Goal: Transaction & Acquisition: Purchase product/service

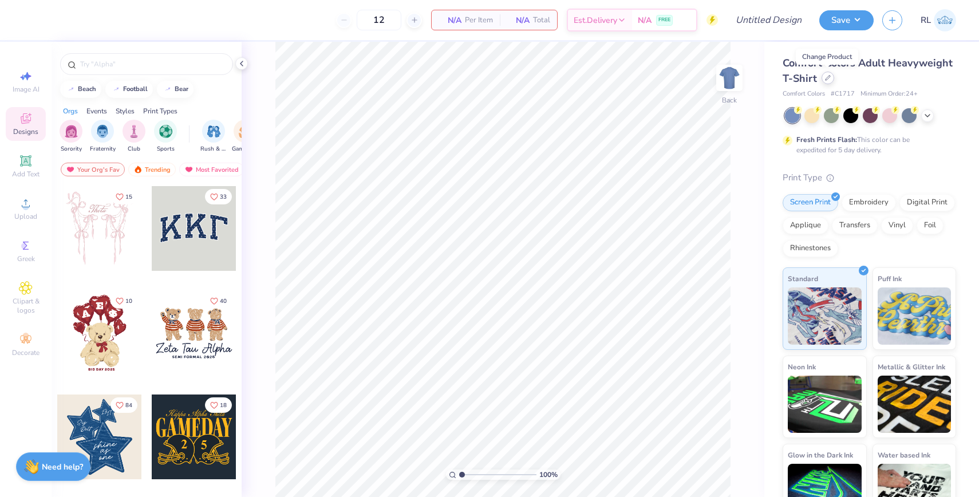
click at [825, 77] on icon at bounding box center [828, 78] width 6 height 6
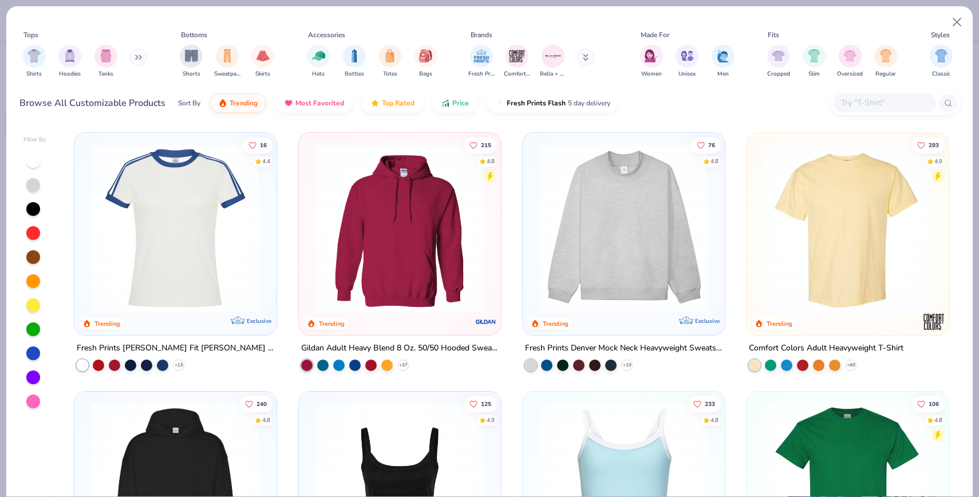
click at [869, 100] on input "text" at bounding box center [884, 102] width 88 height 13
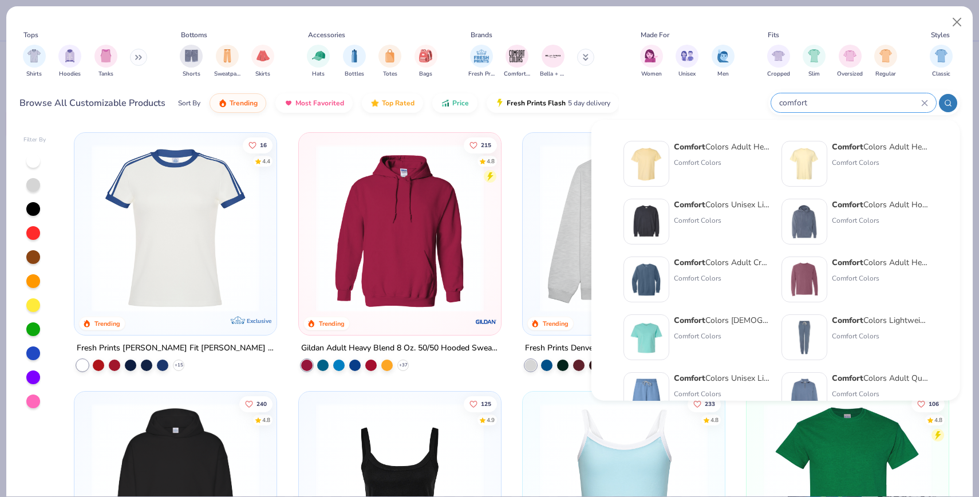
type input "comfort"
click at [820, 168] on img at bounding box center [804, 163] width 35 height 35
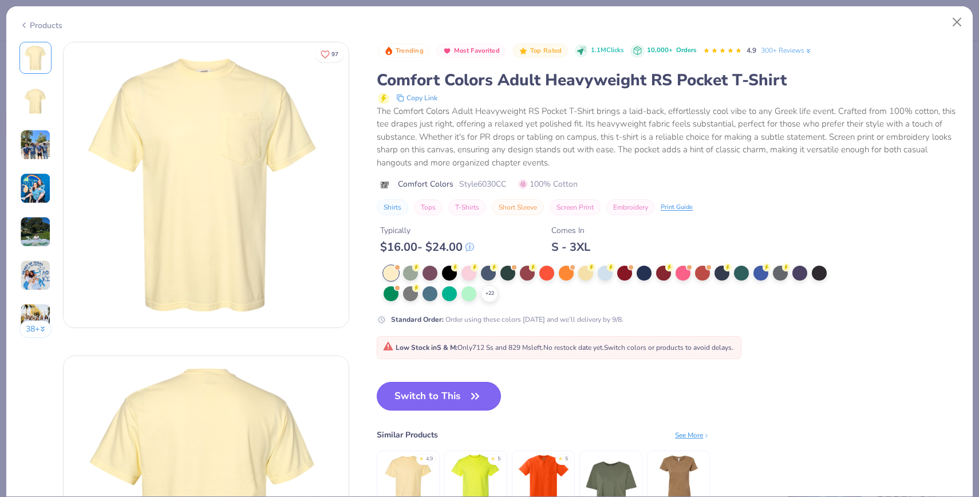
click at [414, 400] on button "Switch to This" at bounding box center [439, 396] width 124 height 29
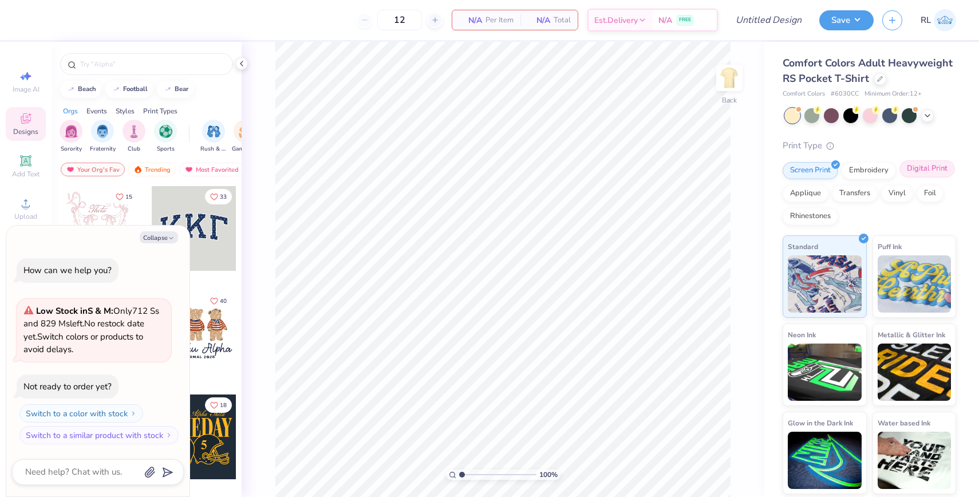
click at [925, 176] on div "Digital Print" at bounding box center [927, 168] width 56 height 17
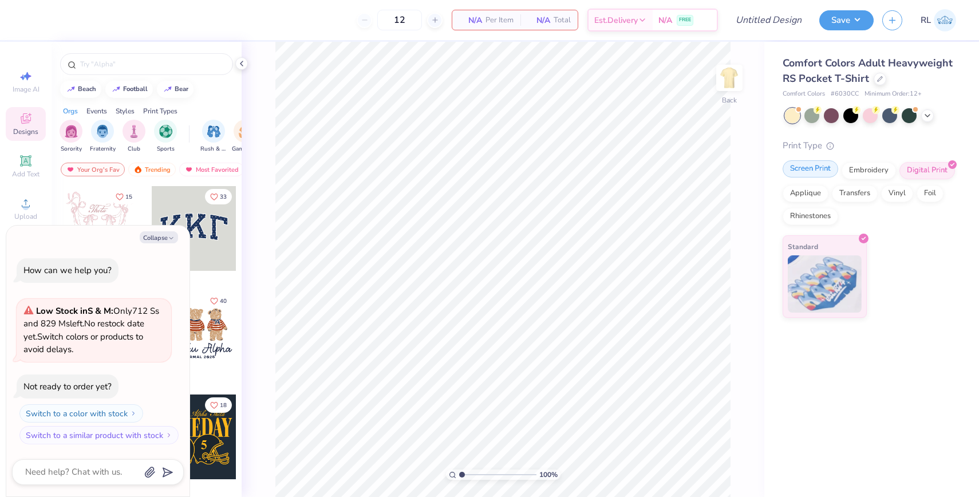
click at [810, 171] on div "Screen Print" at bounding box center [811, 168] width 56 height 17
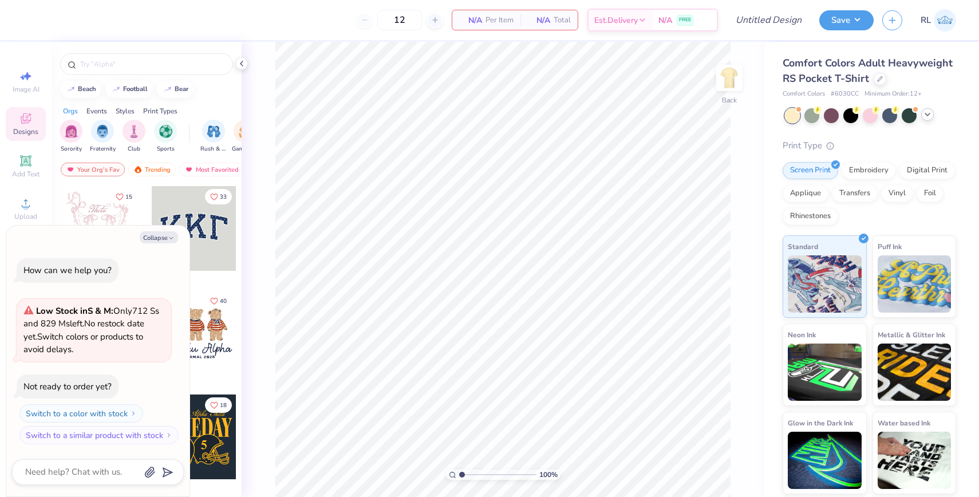
click at [925, 114] on icon at bounding box center [927, 114] width 9 height 9
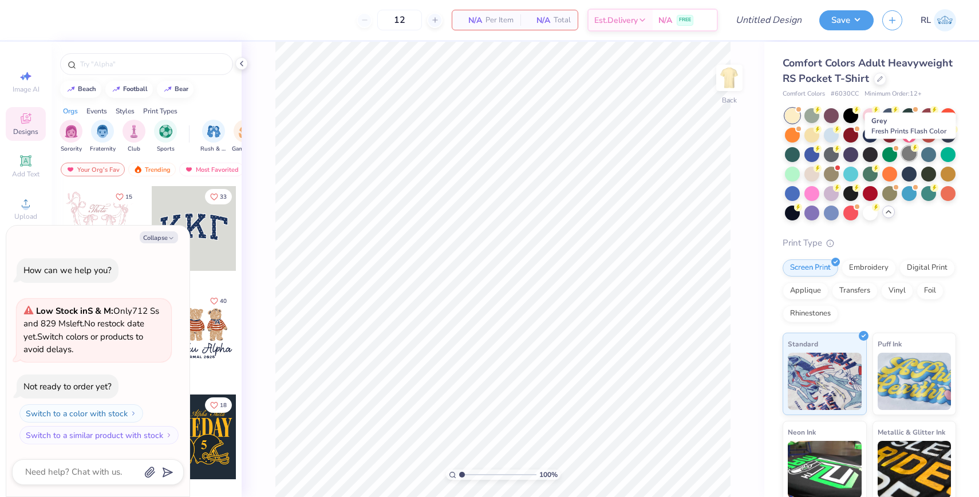
click at [909, 150] on div at bounding box center [909, 153] width 15 height 15
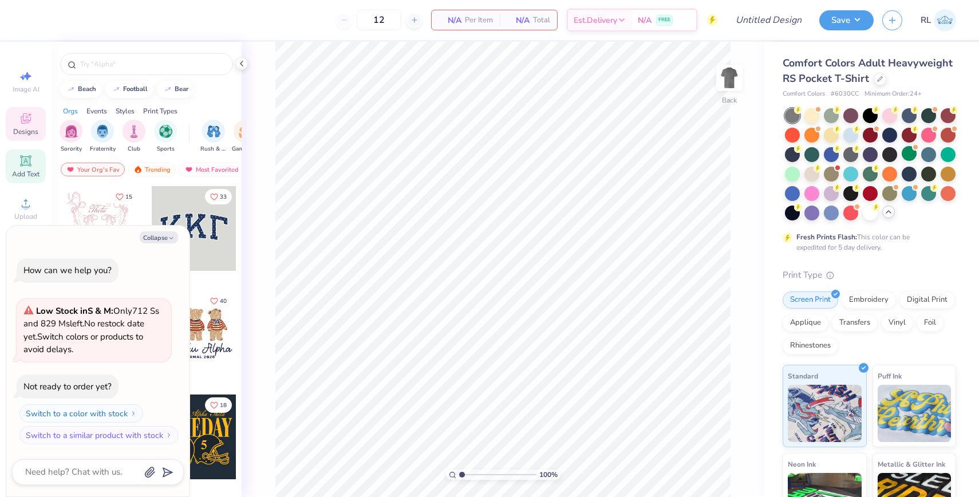
click at [27, 161] on icon at bounding box center [25, 160] width 9 height 9
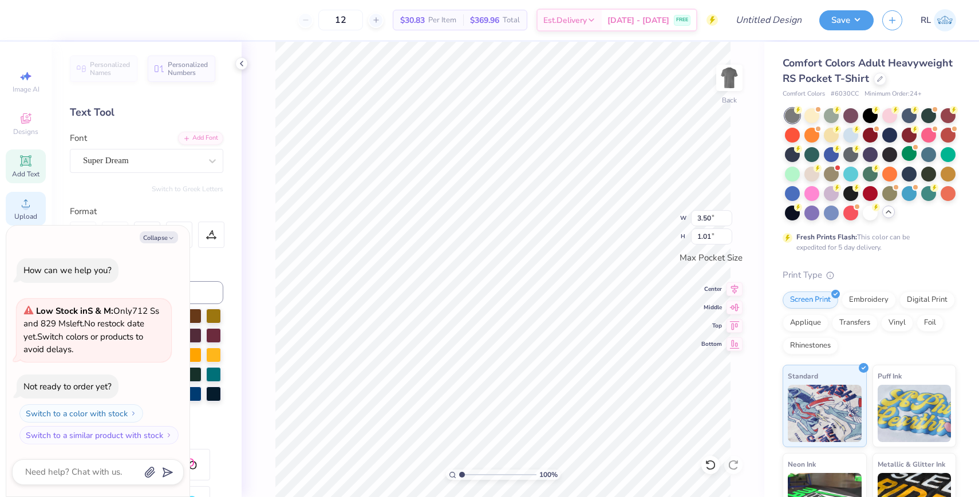
click at [22, 199] on icon at bounding box center [26, 203] width 14 height 14
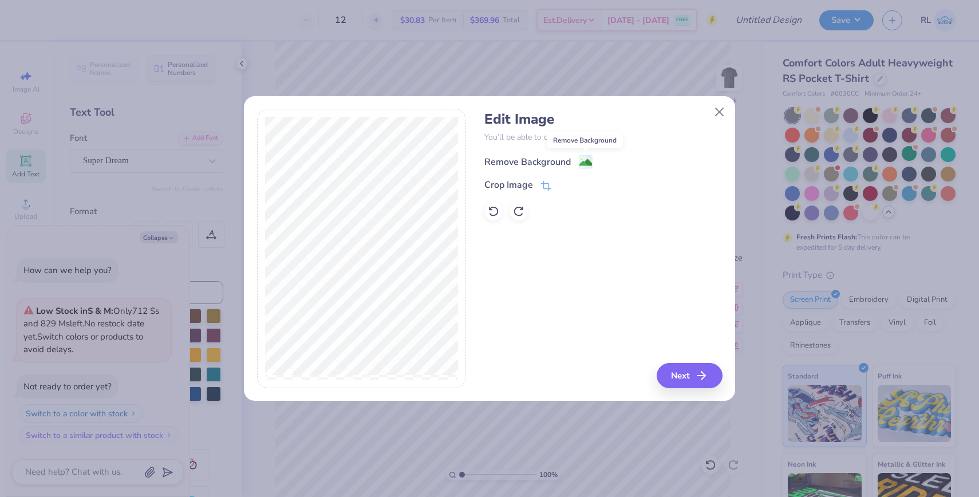
click at [585, 158] on image at bounding box center [585, 162] width 13 height 13
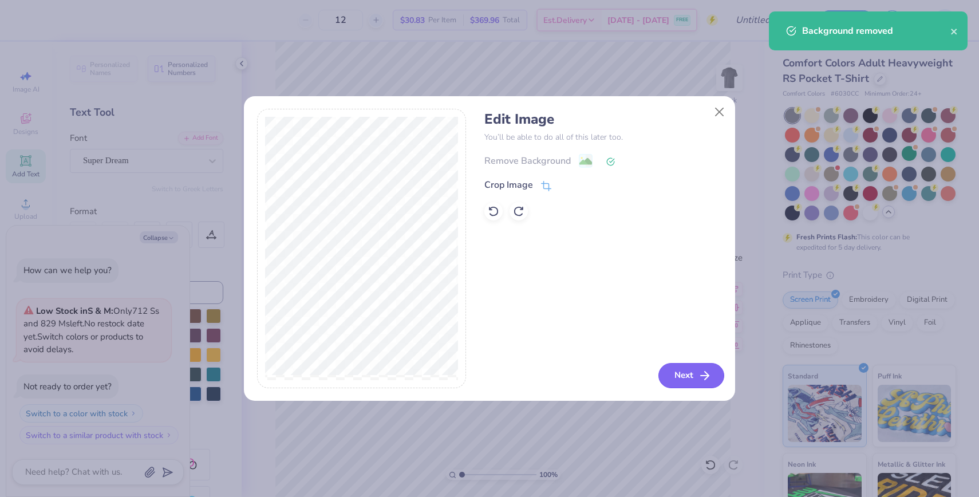
click at [714, 380] on button "Next" at bounding box center [691, 375] width 66 height 25
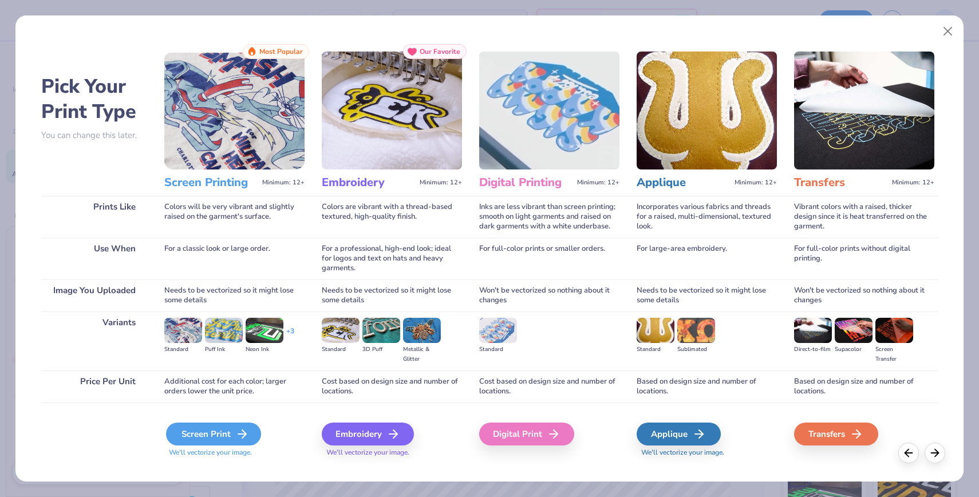
click at [209, 436] on div "Screen Print" at bounding box center [213, 433] width 95 height 23
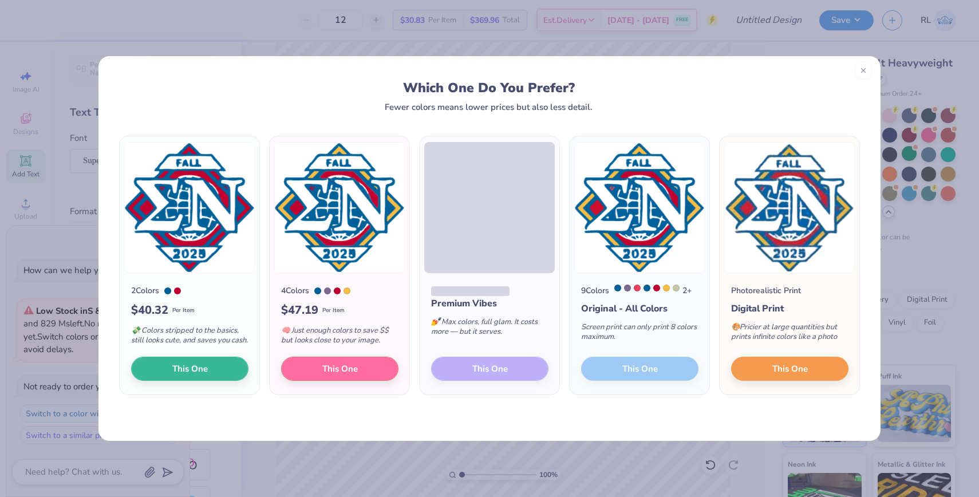
click at [864, 69] on icon at bounding box center [863, 70] width 8 height 8
type textarea "x"
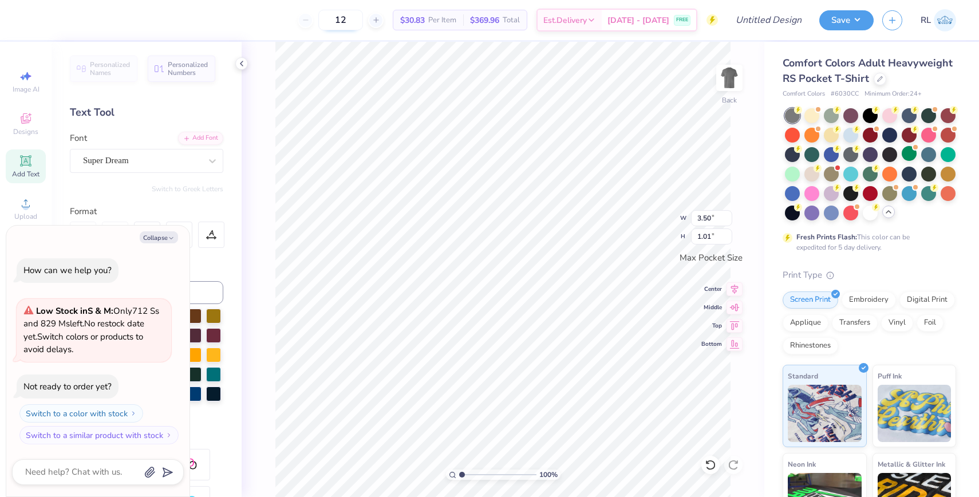
click at [363, 20] on input "12" at bounding box center [340, 20] width 45 height 21
type input "1"
type input "40"
click at [30, 194] on div "Upload" at bounding box center [26, 209] width 40 height 34
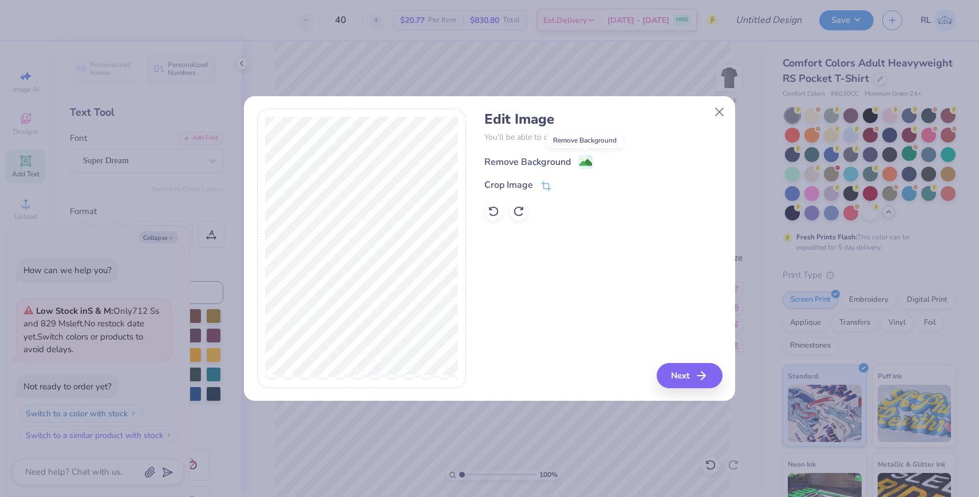
click at [588, 163] on image at bounding box center [585, 162] width 13 height 13
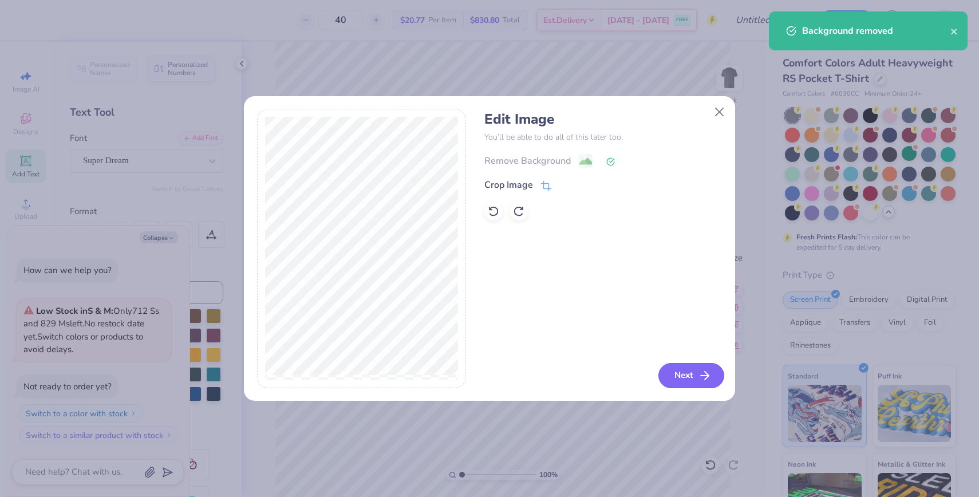
click at [698, 374] on icon "button" at bounding box center [705, 376] width 14 height 14
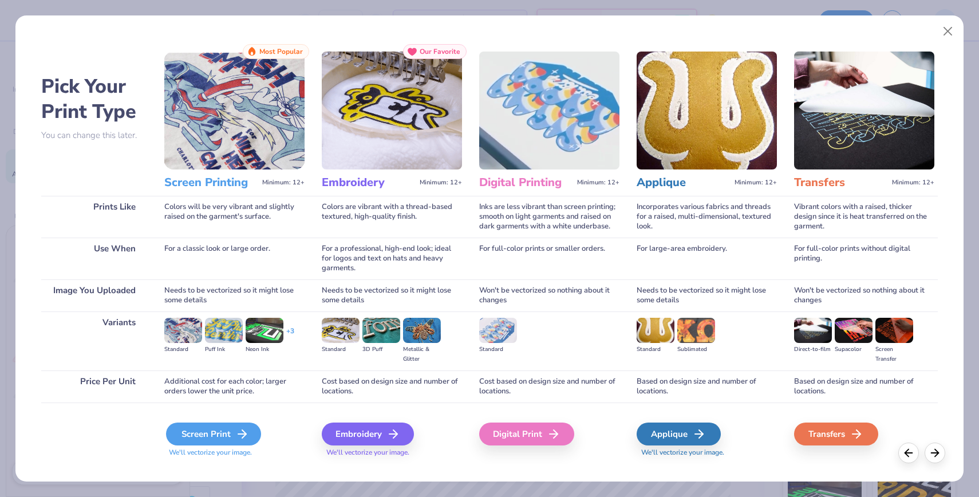
click at [181, 442] on div "Screen Print" at bounding box center [213, 433] width 95 height 23
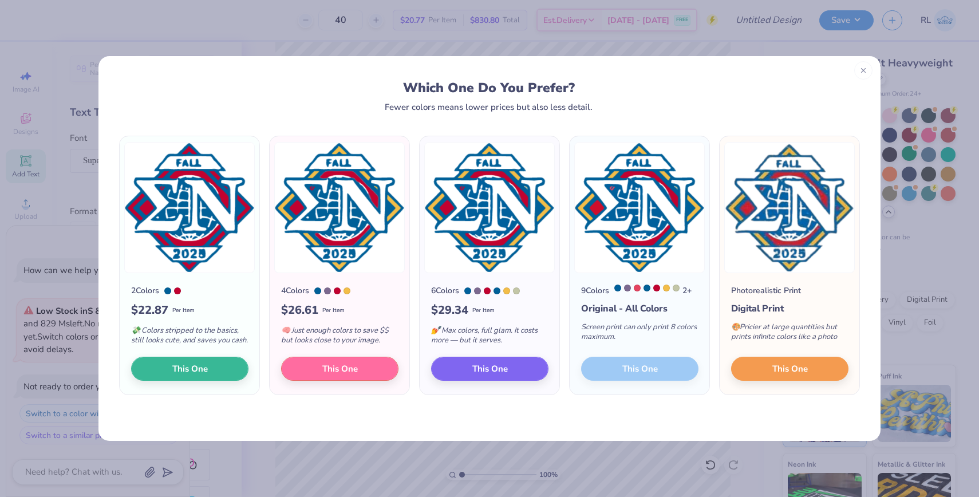
click at [863, 70] on icon at bounding box center [863, 70] width 8 height 8
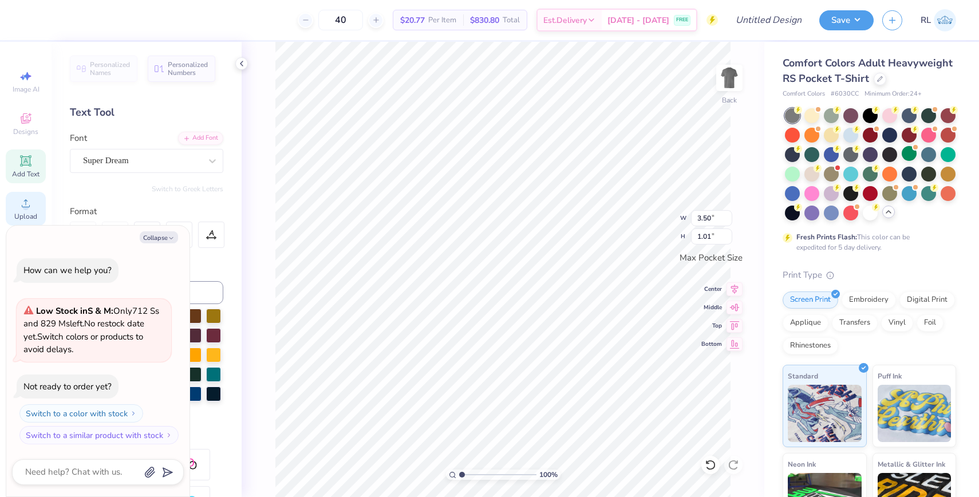
click at [22, 218] on span "Upload" at bounding box center [25, 216] width 23 height 9
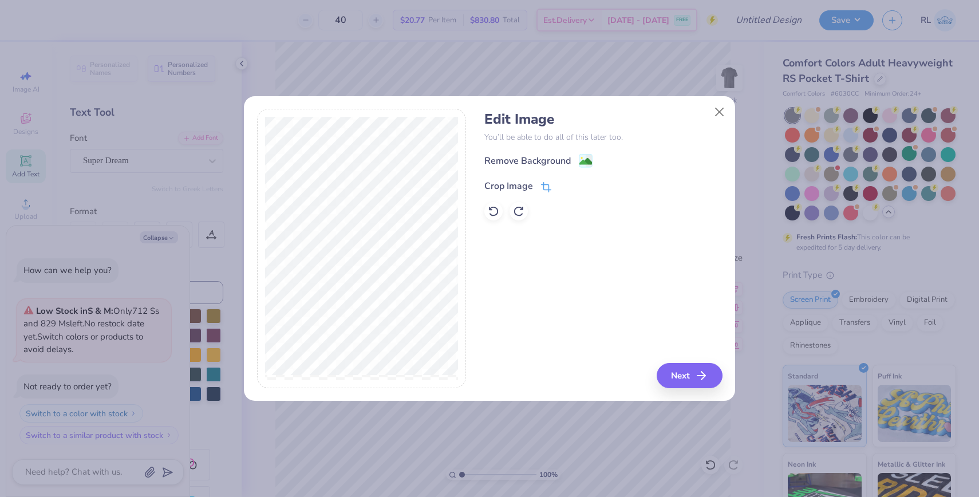
click at [544, 185] on icon at bounding box center [546, 187] width 10 height 10
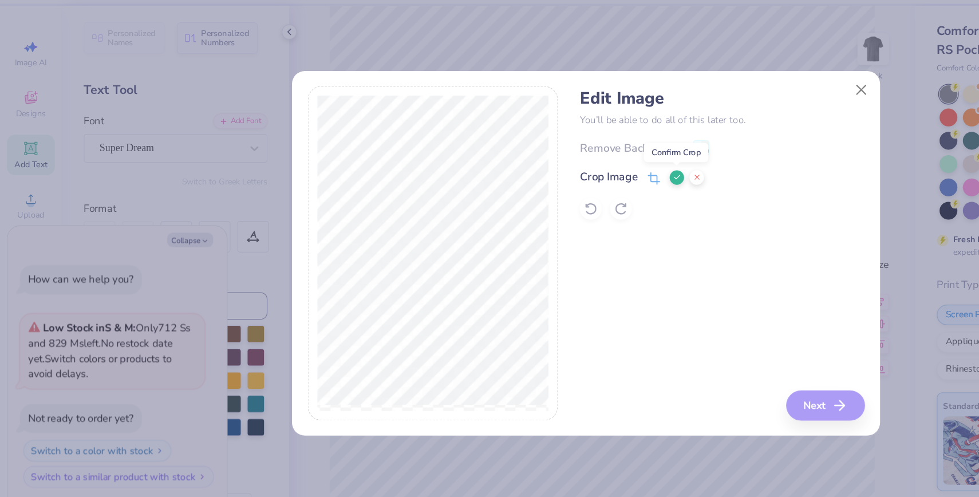
click at [565, 183] on icon at bounding box center [565, 184] width 7 height 7
click at [584, 161] on image at bounding box center [585, 162] width 13 height 13
click at [691, 379] on button "Next" at bounding box center [691, 375] width 66 height 25
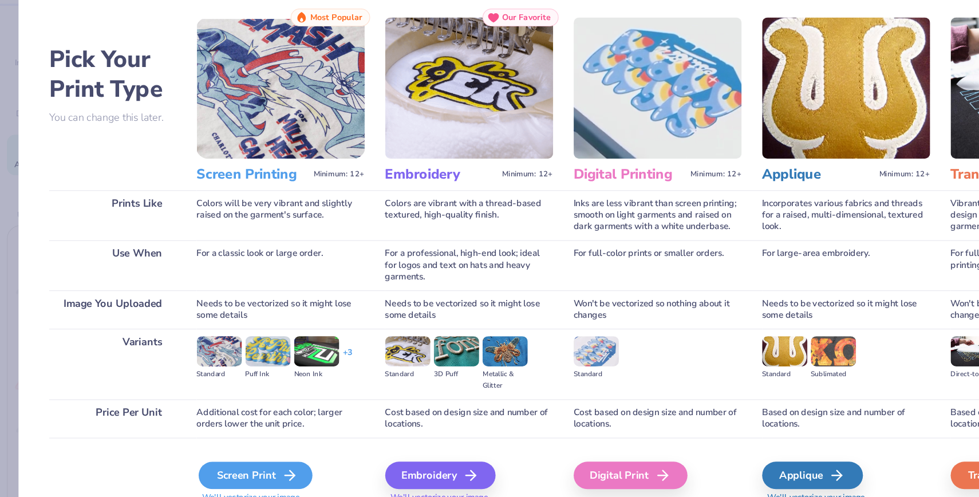
click at [222, 436] on div "Screen Print" at bounding box center [213, 433] width 95 height 23
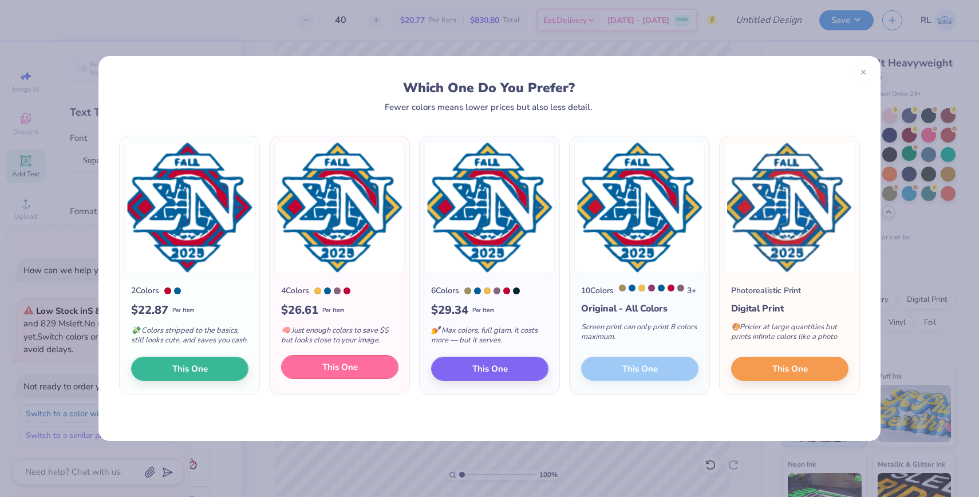
click at [339, 379] on button "This One" at bounding box center [339, 367] width 117 height 24
type textarea "x"
type input "3.32"
type input "3.44"
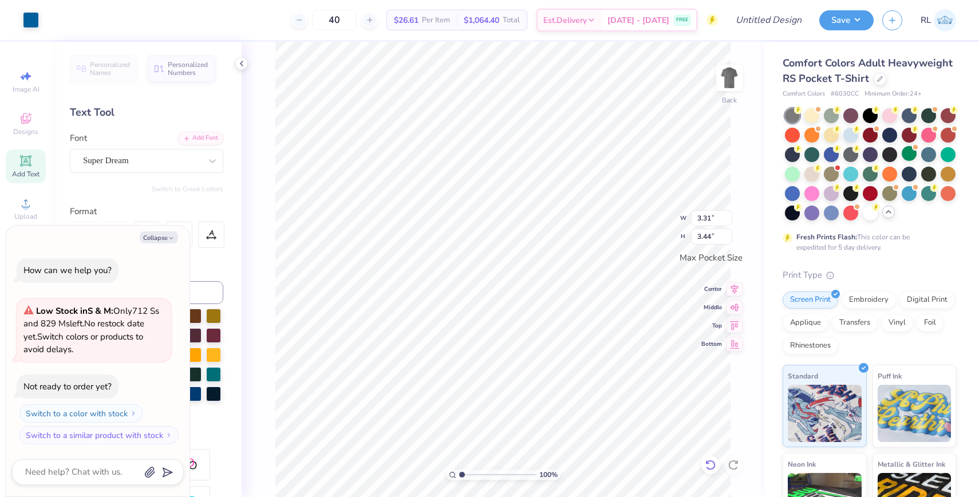
click at [705, 465] on icon at bounding box center [710, 464] width 11 height 11
click at [709, 465] on icon at bounding box center [710, 464] width 11 height 11
click at [25, 167] on icon at bounding box center [26, 161] width 14 height 14
type textarea "x"
type input "3.50"
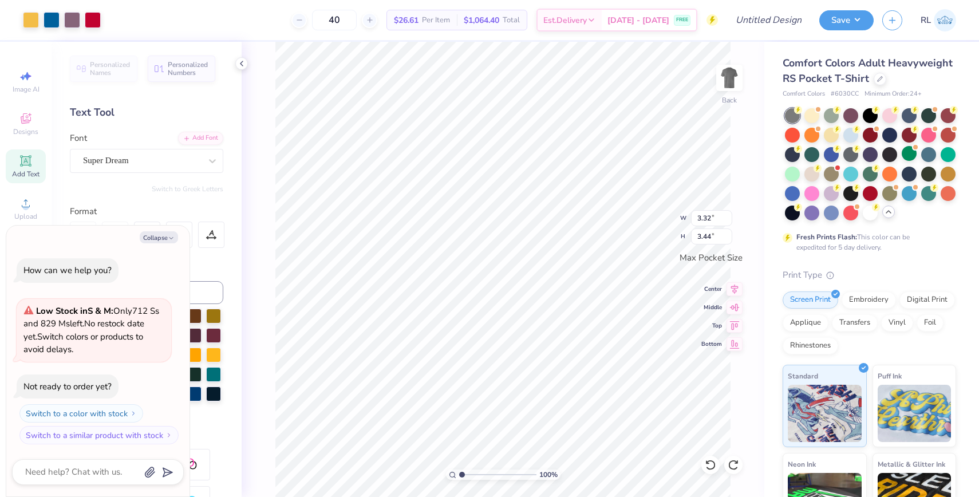
type input "1.01"
click at [27, 118] on icon at bounding box center [26, 119] width 14 height 14
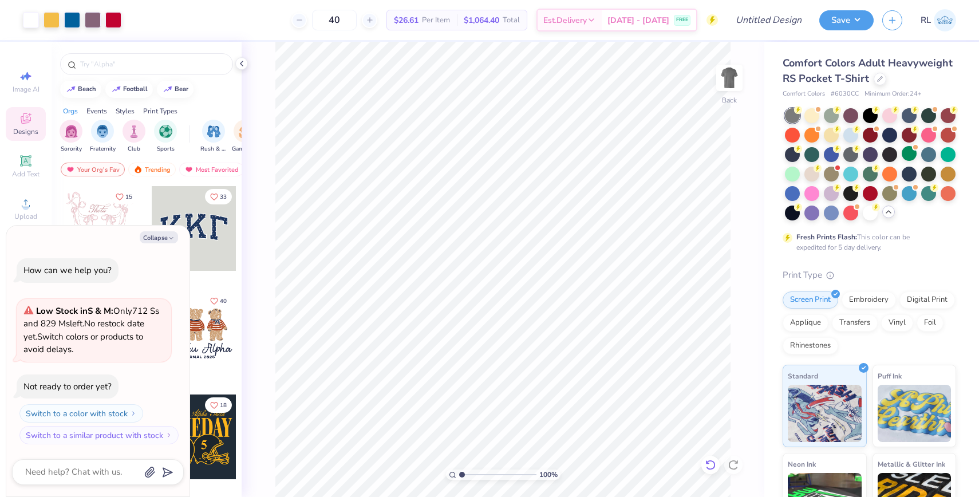
click at [702, 462] on div at bounding box center [710, 465] width 18 height 18
click at [706, 462] on icon at bounding box center [710, 464] width 11 height 11
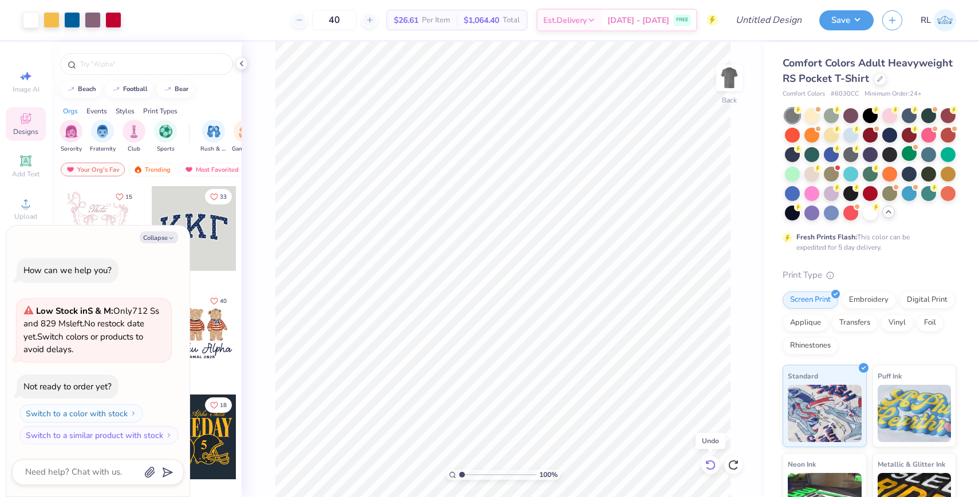
click at [706, 462] on icon at bounding box center [710, 464] width 11 height 11
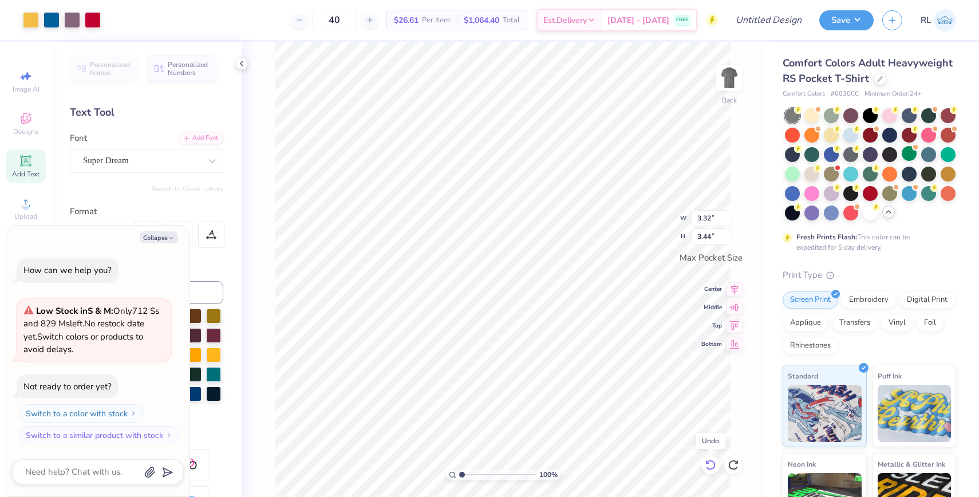
click at [706, 462] on icon at bounding box center [710, 464] width 11 height 11
type textarea "x"
type input "3.50"
type input "1.01"
click at [706, 462] on icon at bounding box center [710, 464] width 11 height 11
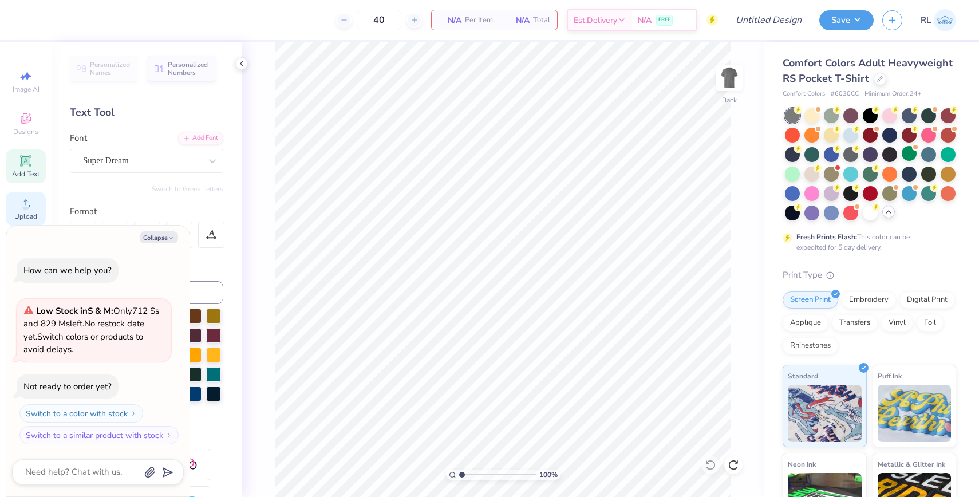
click at [29, 219] on span "Upload" at bounding box center [25, 216] width 23 height 9
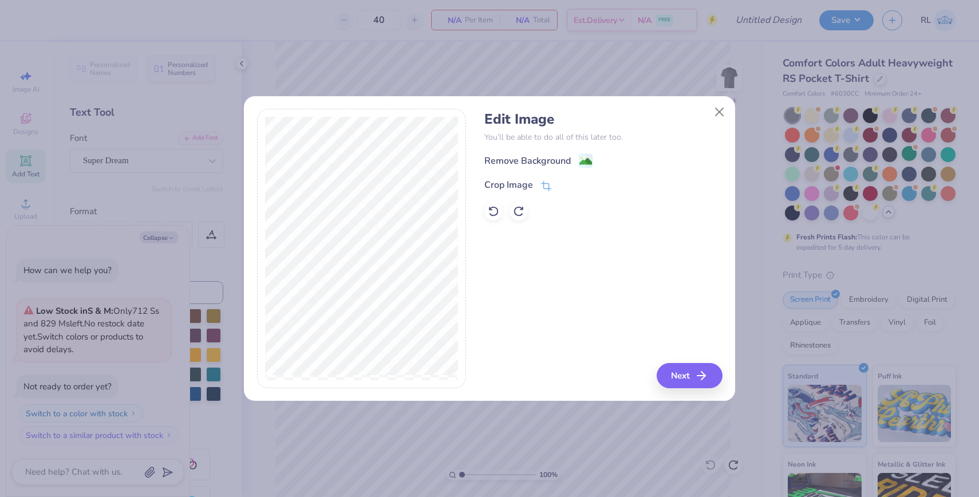
click at [540, 171] on div "Remove Background Crop Image" at bounding box center [603, 186] width 238 height 67
click at [542, 184] on icon at bounding box center [546, 187] width 10 height 10
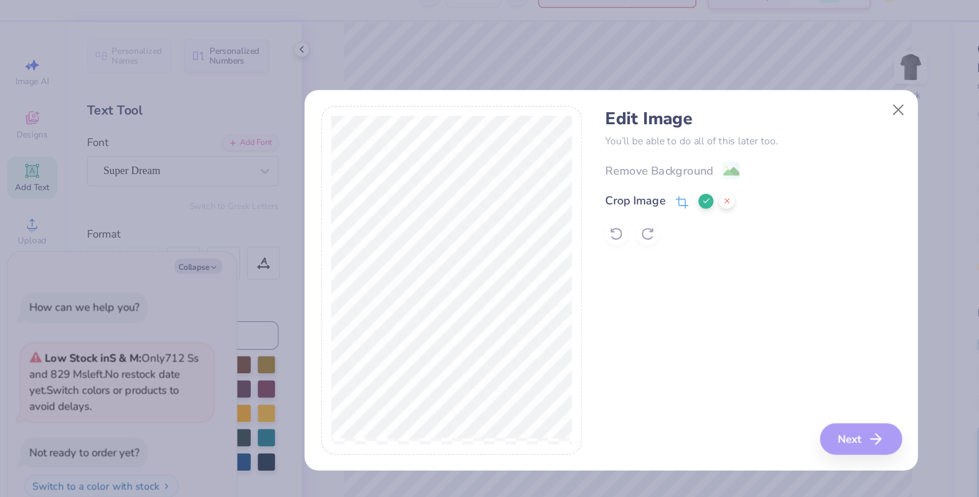
click at [560, 185] on button at bounding box center [565, 185] width 12 height 12
click at [582, 160] on image at bounding box center [585, 162] width 13 height 13
click at [675, 374] on button "Next" at bounding box center [691, 375] width 66 height 25
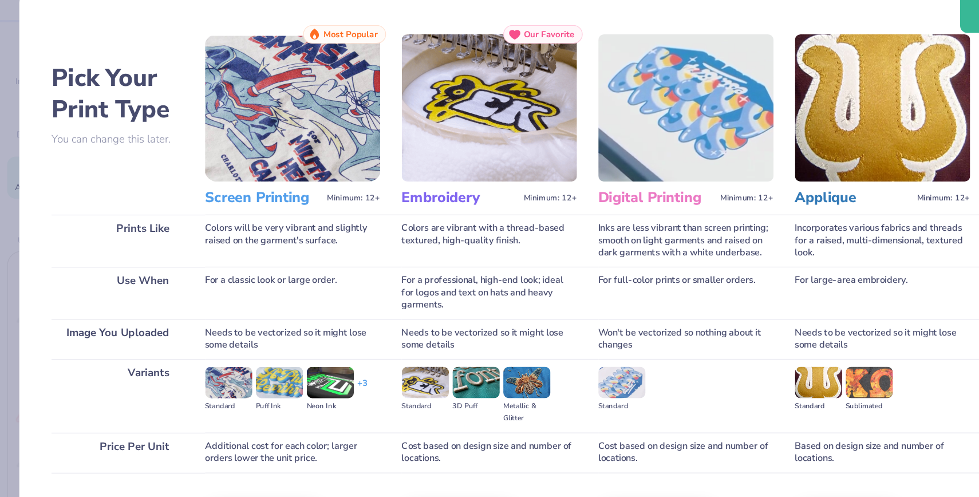
scroll to position [17, 0]
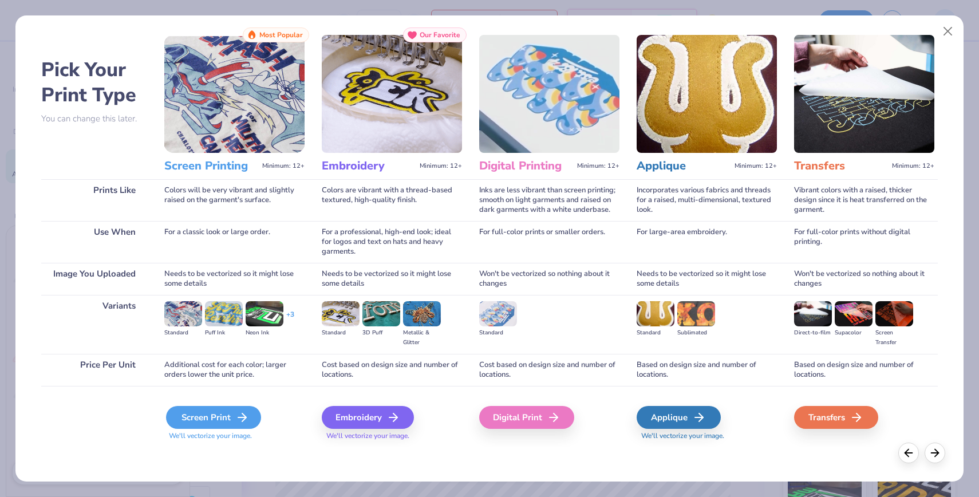
click at [231, 412] on div "Screen Print" at bounding box center [213, 417] width 95 height 23
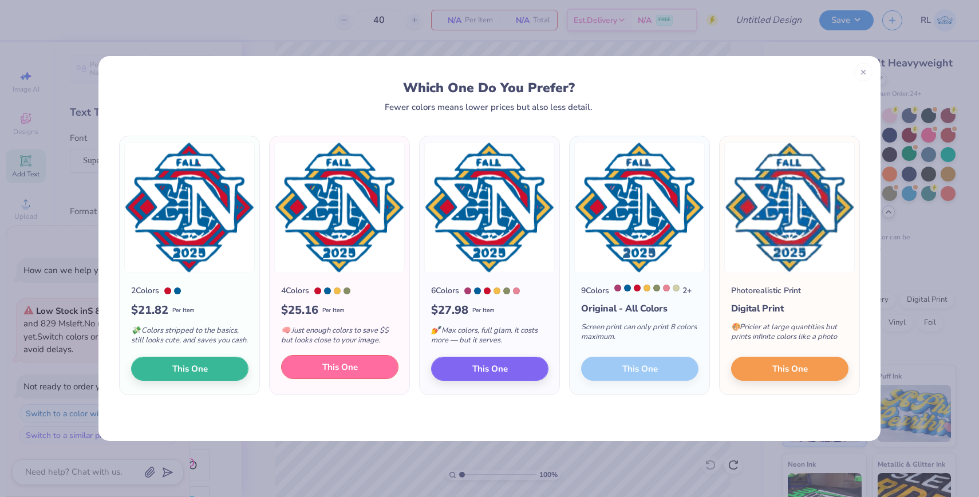
click at [328, 374] on span "This One" at bounding box center [339, 367] width 35 height 13
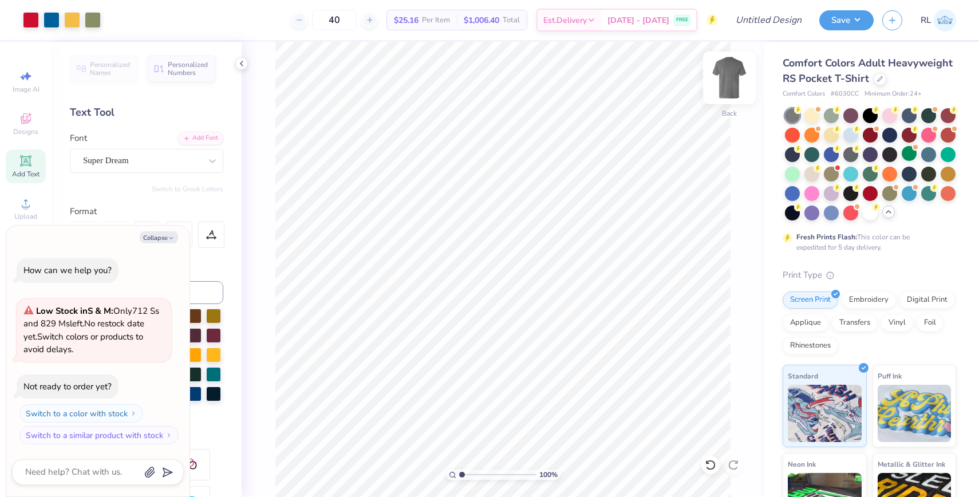
click at [735, 86] on img at bounding box center [729, 78] width 46 height 46
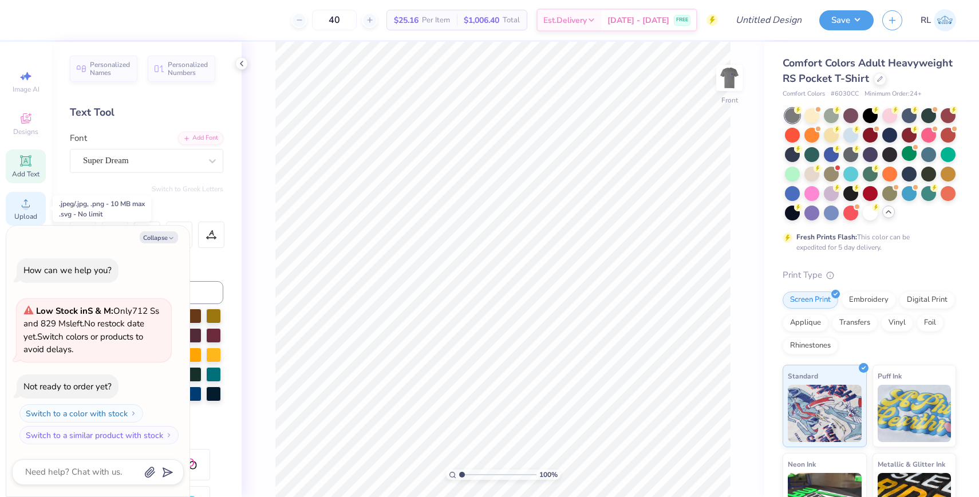
click at [21, 197] on icon at bounding box center [26, 203] width 14 height 14
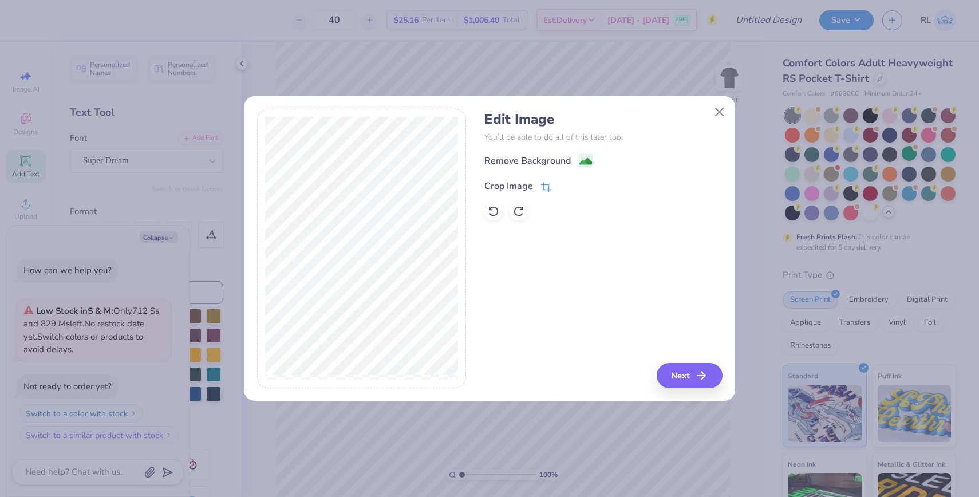
click at [543, 183] on icon at bounding box center [546, 187] width 10 height 10
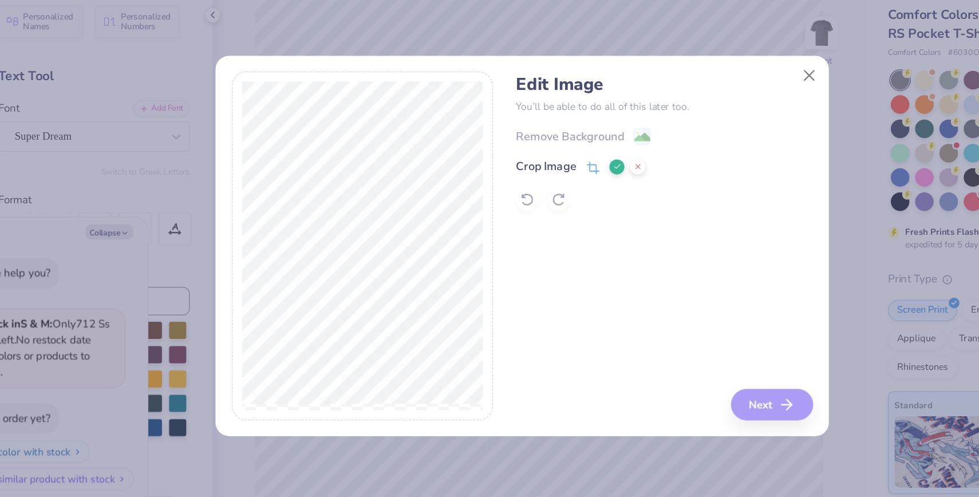
click at [567, 183] on icon at bounding box center [565, 184] width 7 height 7
click at [585, 161] on image at bounding box center [585, 162] width 13 height 13
click at [688, 378] on button "Next" at bounding box center [691, 375] width 66 height 25
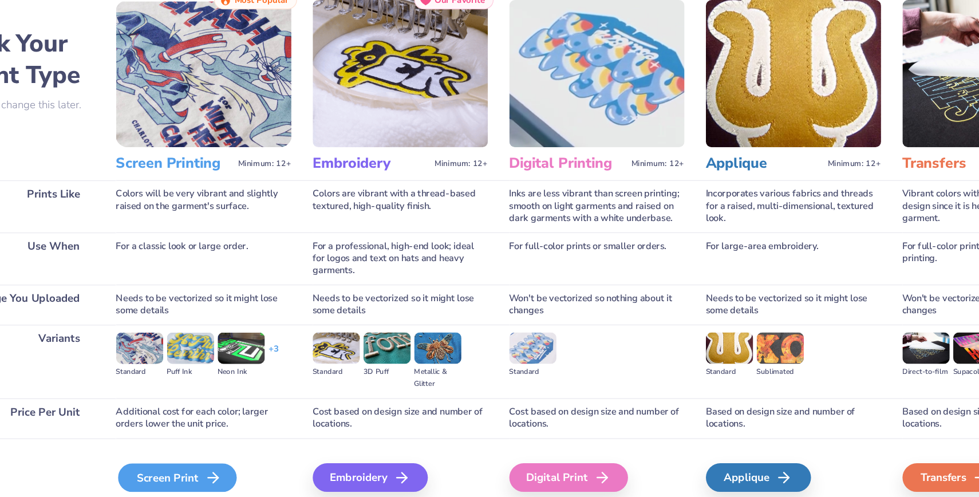
click at [226, 432] on div "Screen Print" at bounding box center [213, 433] width 95 height 23
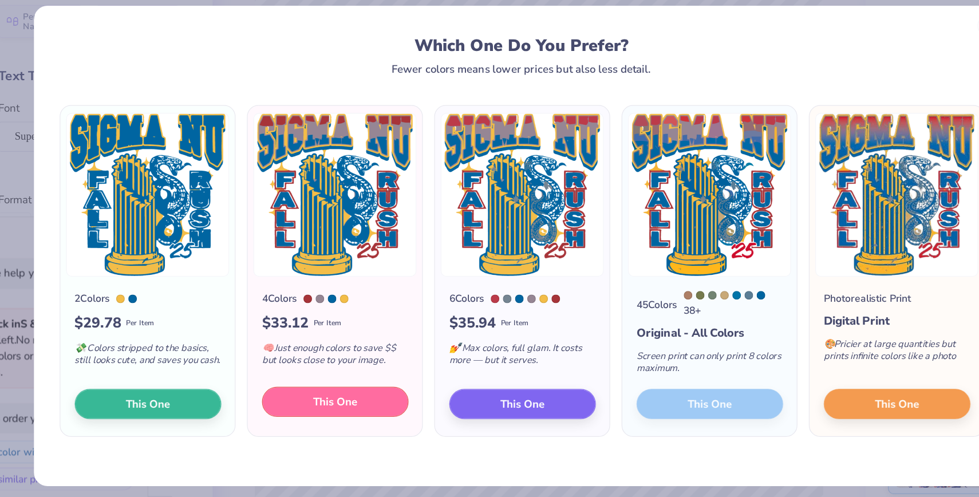
click at [369, 381] on button "This One" at bounding box center [339, 373] width 117 height 24
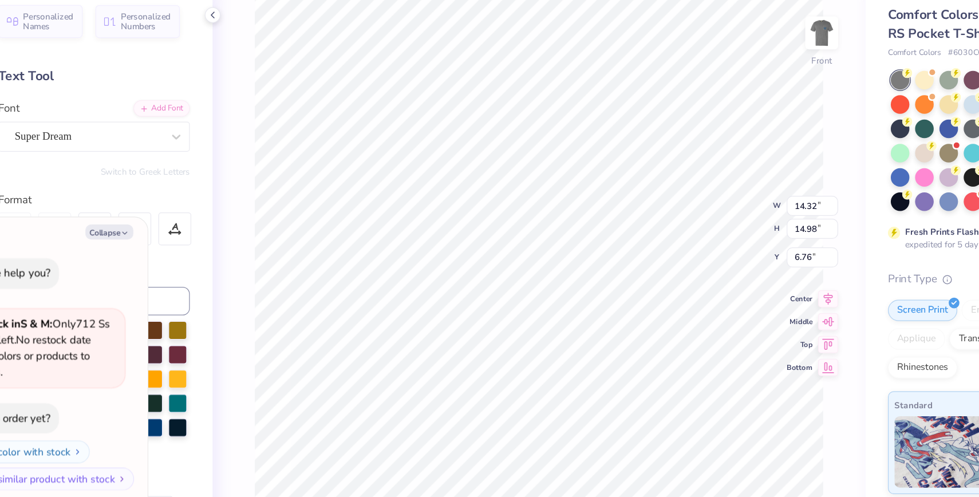
type textarea "x"
type input "3.00"
type textarea "x"
type input "4.91"
type textarea "x"
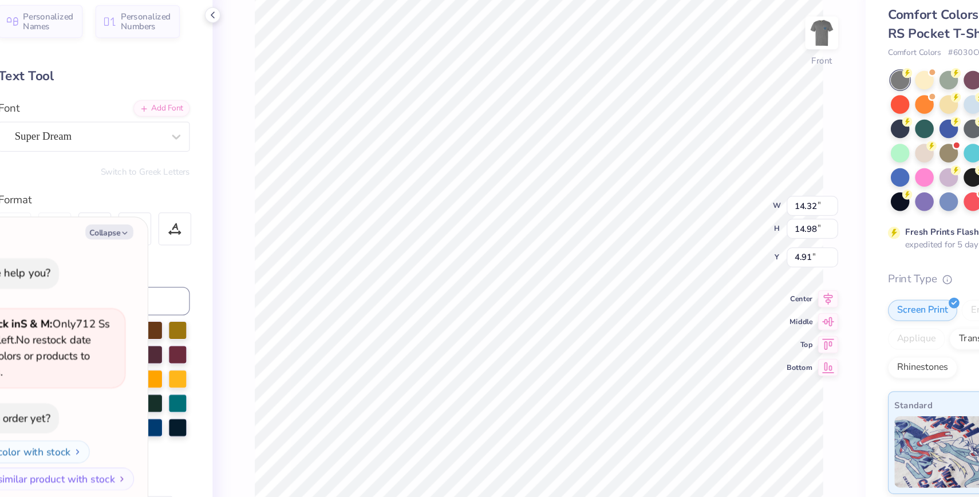
type input "10.63"
type input "11.12"
type input "8.77"
type textarea "x"
type input "4.12"
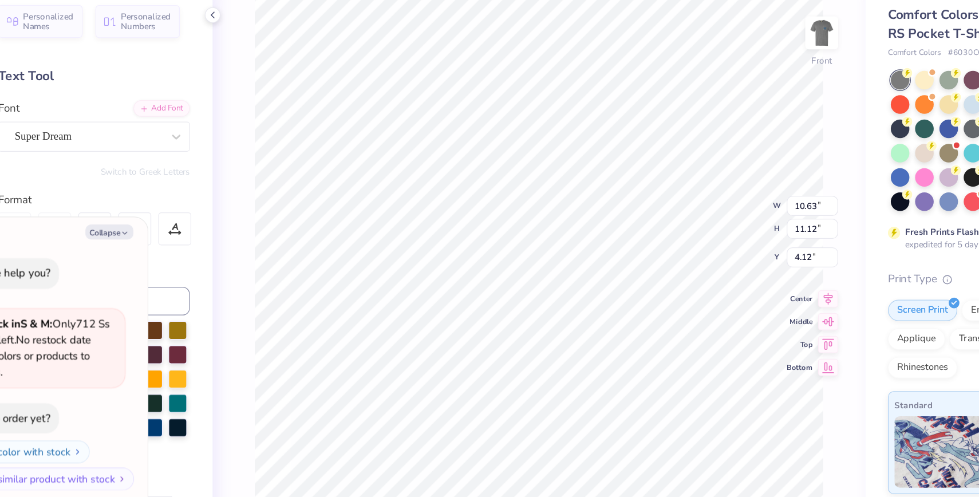
type textarea "x"
type input "11.33"
type input "11.85"
type textarea "x"
type input "3.00"
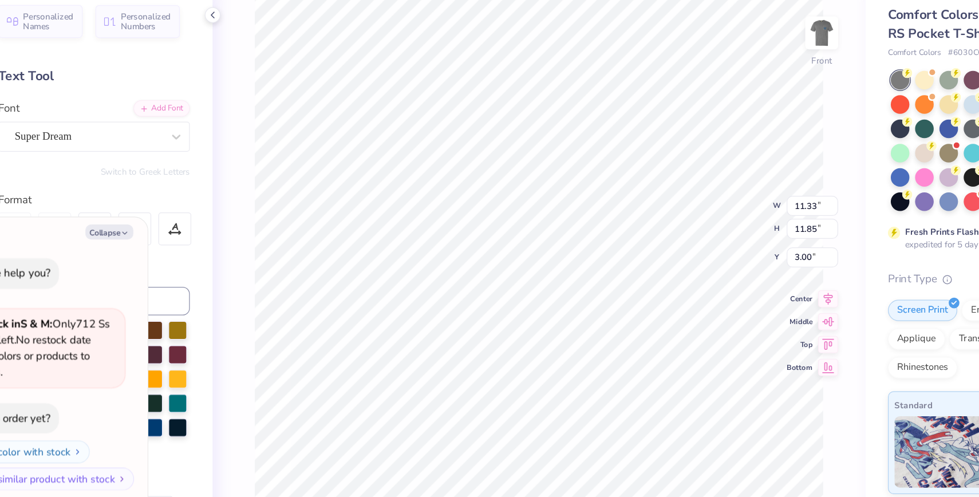
type textarea "x"
type input "11.71"
type input "12.25"
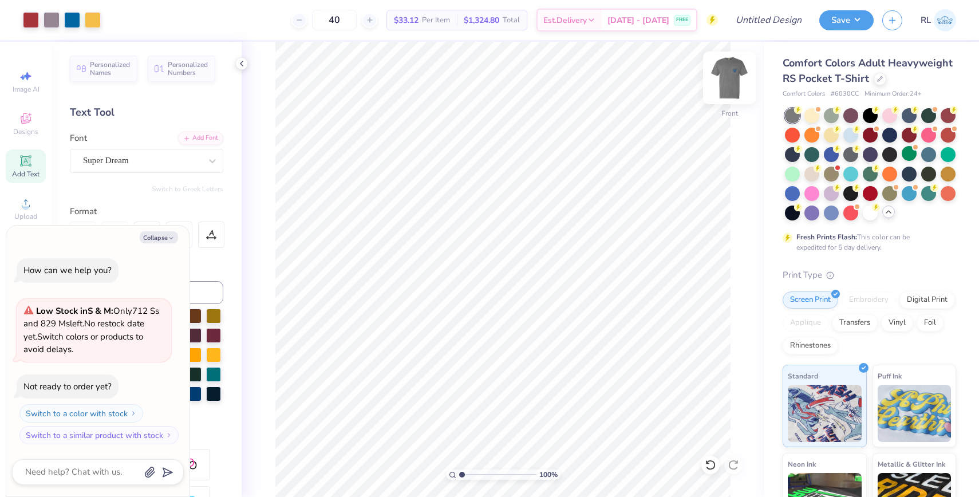
click at [724, 82] on img at bounding box center [729, 78] width 46 height 46
click at [724, 82] on img at bounding box center [729, 77] width 23 height 23
click at [724, 83] on img at bounding box center [729, 78] width 46 height 46
type textarea "x"
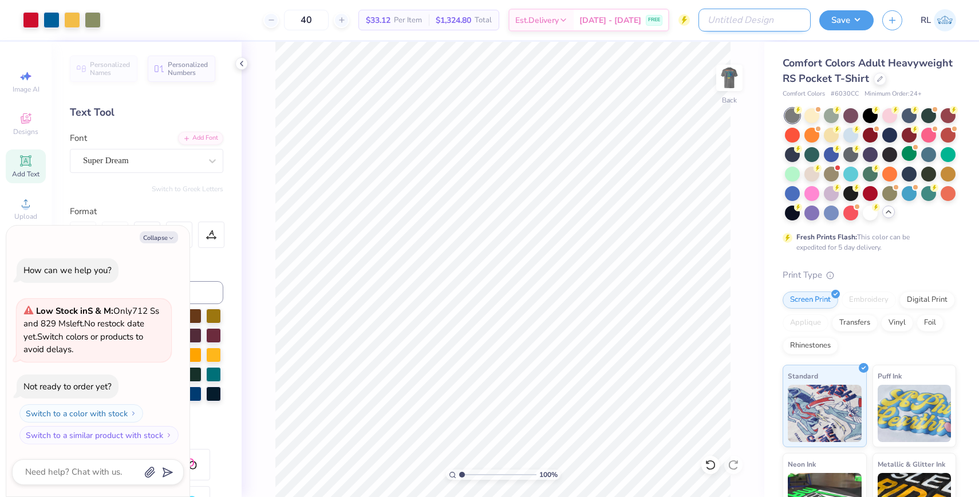
click at [779, 22] on input "Design Title" at bounding box center [754, 20] width 112 height 23
type input "s"
type textarea "x"
type input "sn"
type textarea "x"
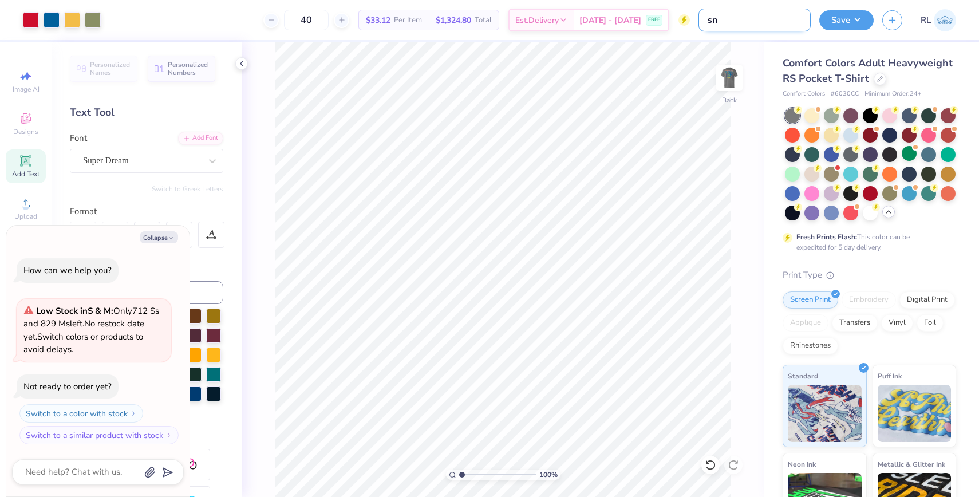
type input "snu"
type textarea "x"
type input "snu"
type textarea "x"
type input "snu r"
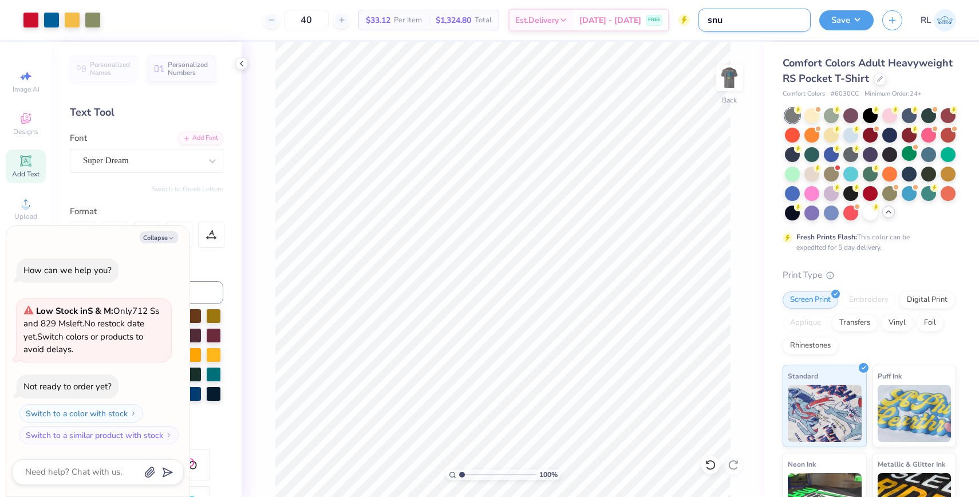
type textarea "x"
type input "snu ru"
type textarea "x"
type input "snu rus"
type textarea "x"
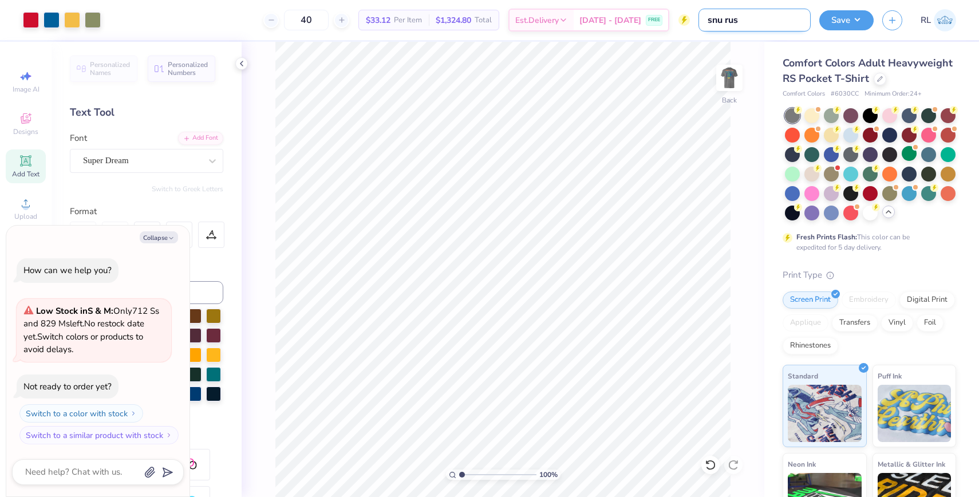
type input "snu rush"
type textarea "x"
type input "snu rush"
type textarea "x"
type input "snu rush 2"
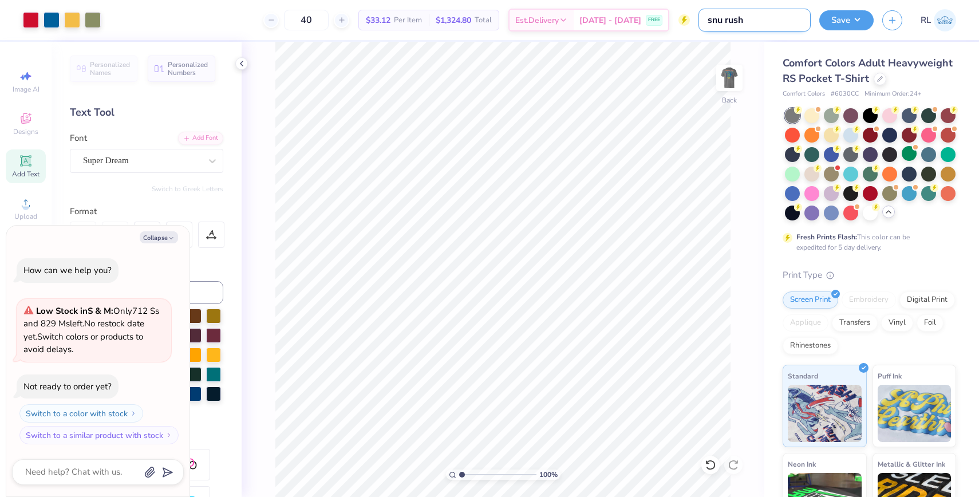
type textarea "x"
type input "snu rush 20"
type textarea "x"
type input "snu rush 202"
type textarea "x"
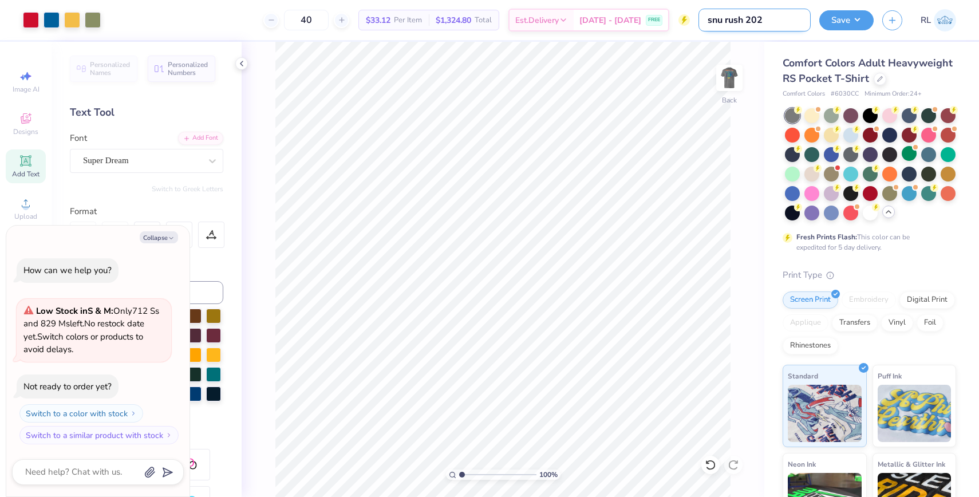
type input "snu rush 2025"
type textarea "x"
type input "snu rush 2025"
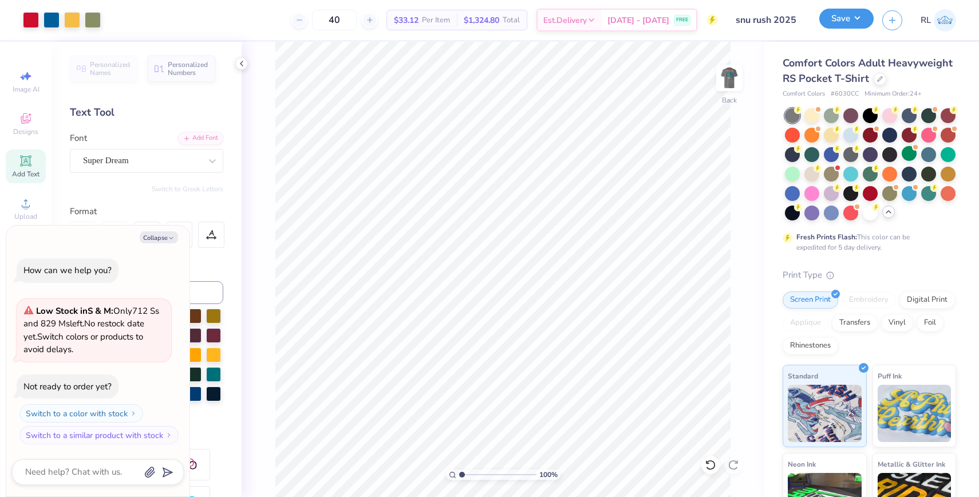
click at [848, 27] on button "Save" at bounding box center [846, 19] width 54 height 20
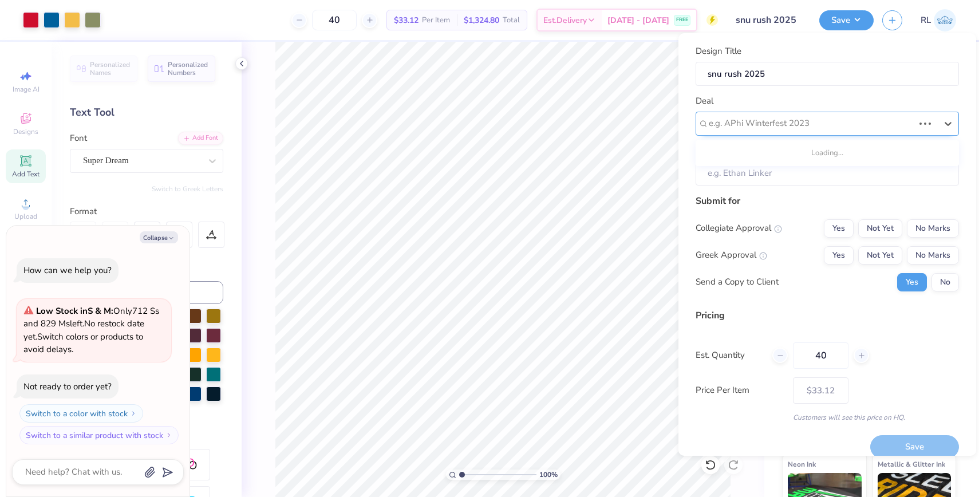
click at [846, 126] on div at bounding box center [811, 123] width 205 height 15
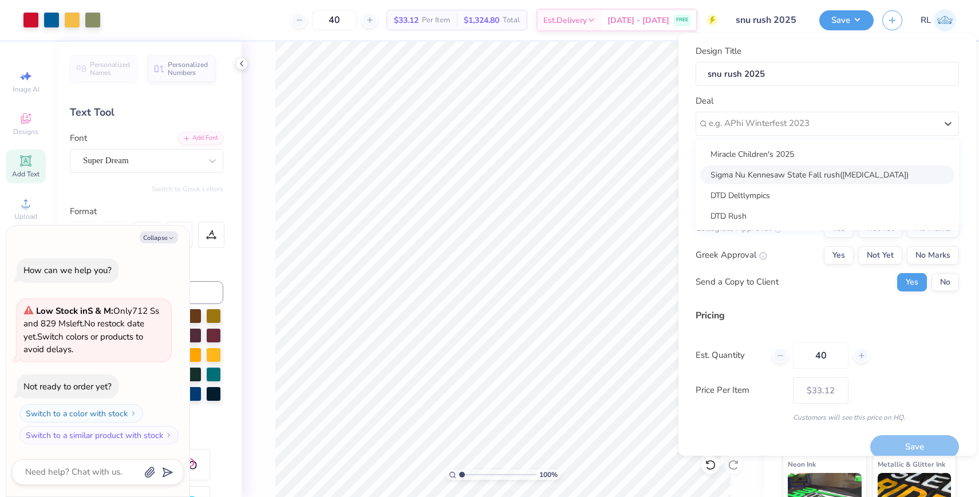
click at [811, 179] on div "Sigma Nu Kennesaw State Fall rush([MEDICAL_DATA])" at bounding box center [827, 174] width 254 height 19
type textarea "x"
type input "[PERSON_NAME]"
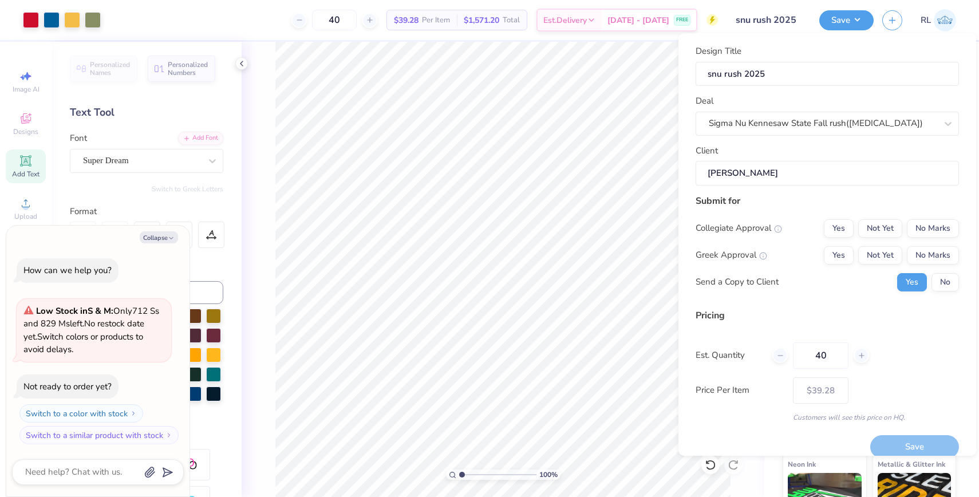
click at [753, 180] on input "[PERSON_NAME]" at bounding box center [827, 173] width 263 height 25
click at [752, 178] on input "[PERSON_NAME]" at bounding box center [827, 173] width 263 height 25
click at [888, 230] on button "Not Yet" at bounding box center [880, 228] width 44 height 18
click at [886, 261] on button "Not Yet" at bounding box center [880, 255] width 44 height 18
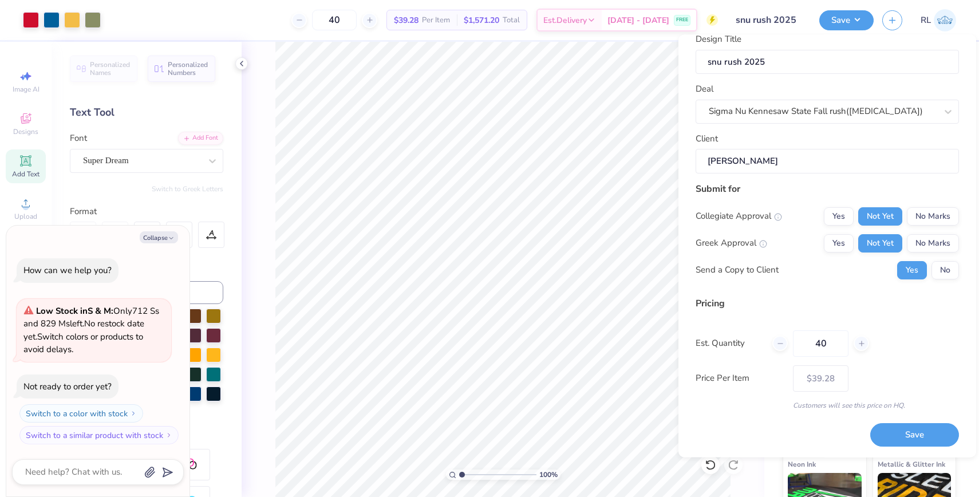
scroll to position [0, 0]
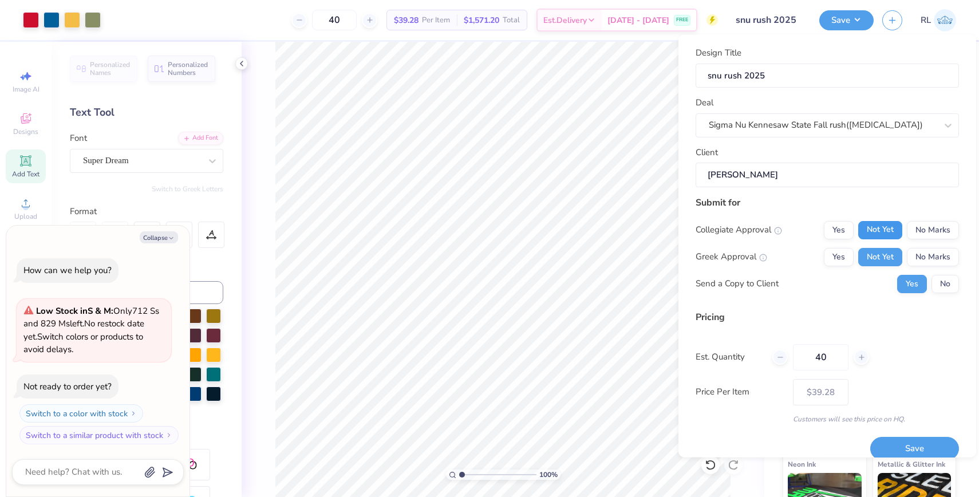
click at [887, 231] on button "Not Yet" at bounding box center [880, 229] width 44 height 18
click at [920, 228] on button "No Marks" at bounding box center [933, 229] width 52 height 18
click at [929, 250] on button "No Marks" at bounding box center [933, 256] width 52 height 18
click at [896, 230] on button "Not Yet" at bounding box center [880, 229] width 44 height 18
click at [926, 228] on button "No Marks" at bounding box center [933, 229] width 52 height 18
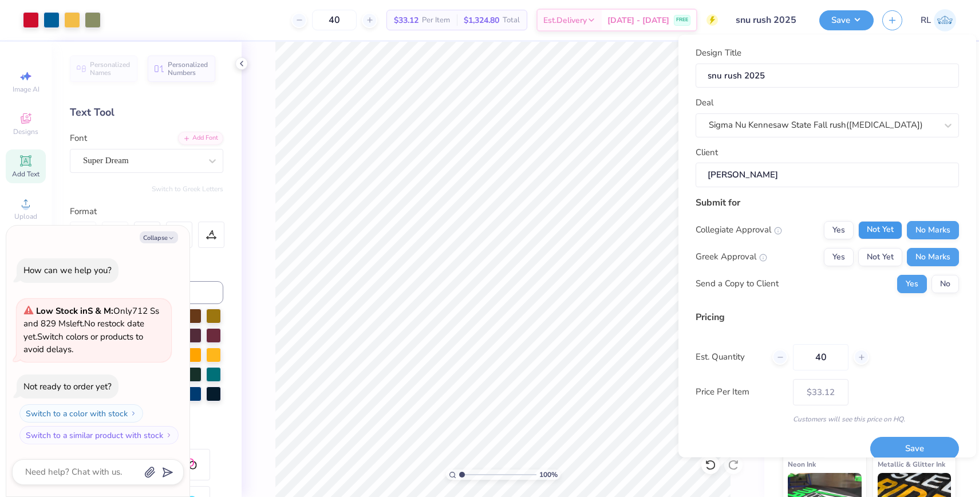
click at [894, 230] on button "Not Yet" at bounding box center [880, 229] width 44 height 18
click at [921, 231] on button "No Marks" at bounding box center [933, 229] width 52 height 18
click at [892, 256] on button "Not Yet" at bounding box center [880, 256] width 44 height 18
type input "$39.28"
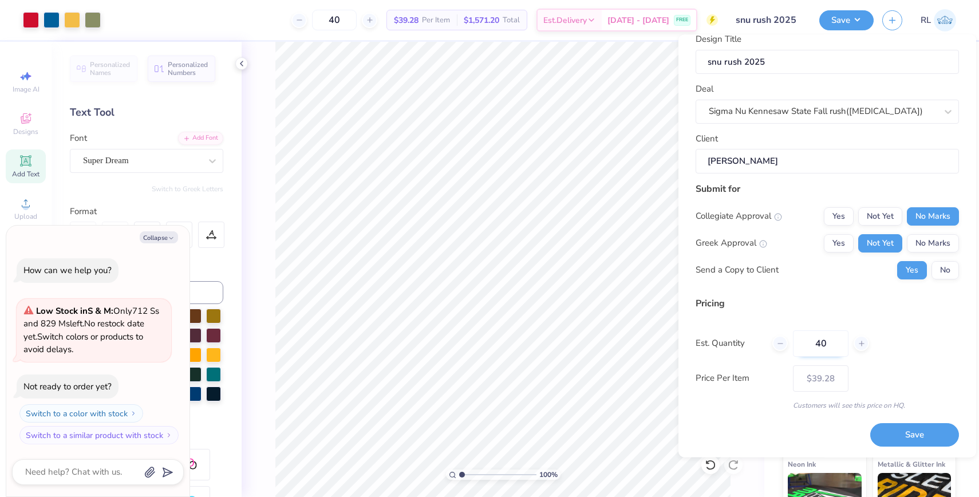
click at [838, 341] on input "40" at bounding box center [821, 343] width 56 height 26
type input "4"
type input "0"
type input "050"
type input "50"
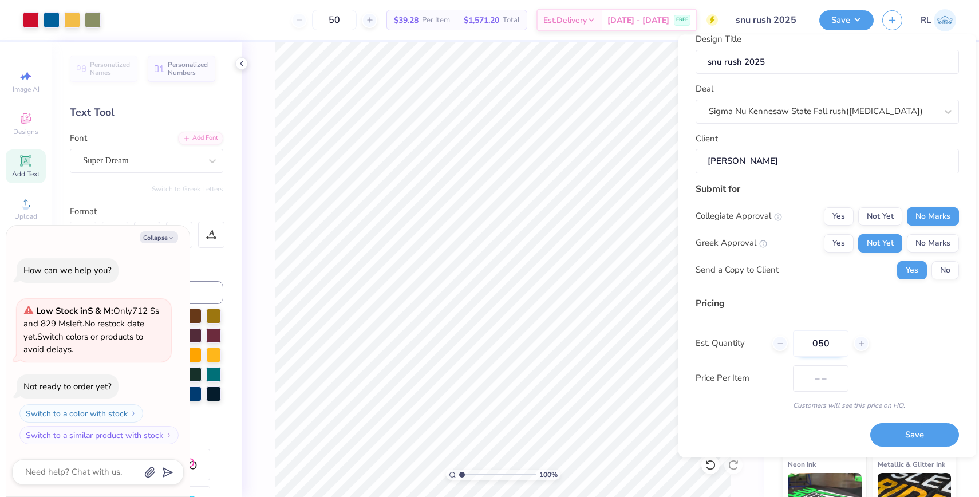
type input "$35.42"
type input "0"
type input "050"
type input "50"
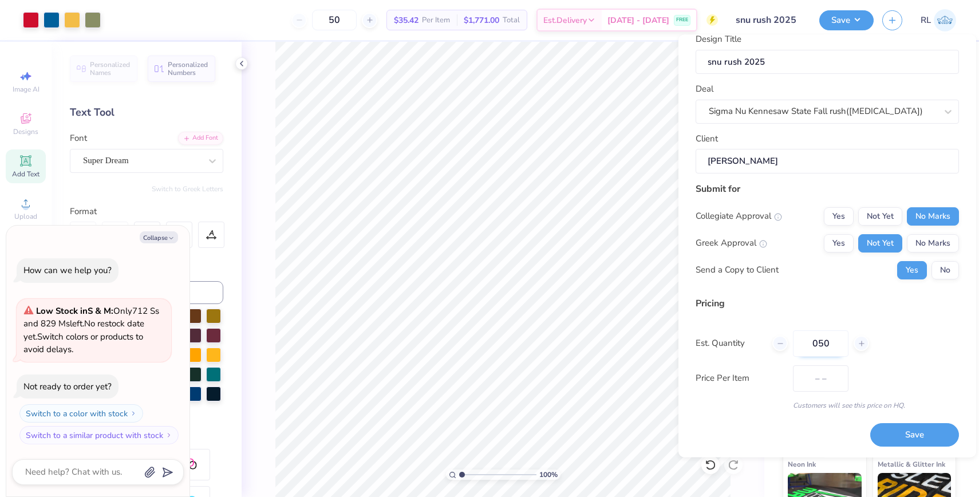
type input "$35.42"
type input "0"
type input "5"
type input "50"
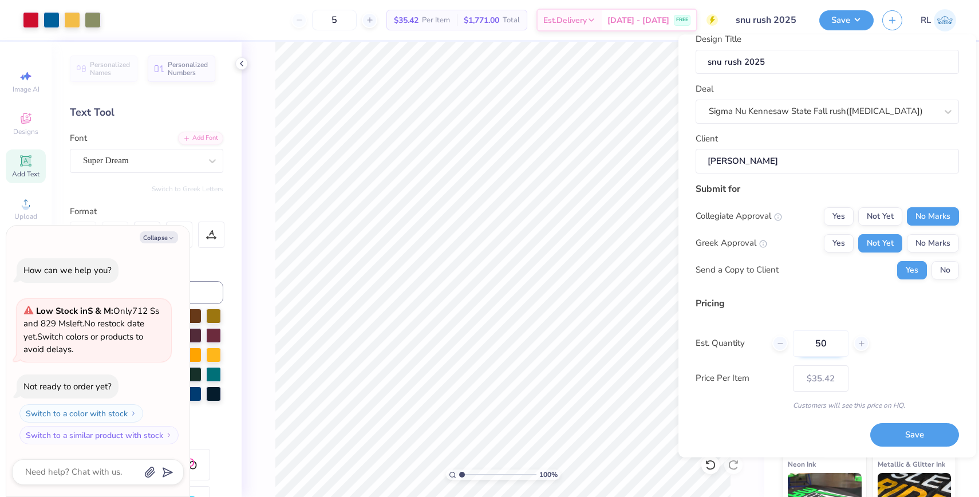
type input "50"
type input "$35.42"
type input "5"
type input "0"
type input "040"
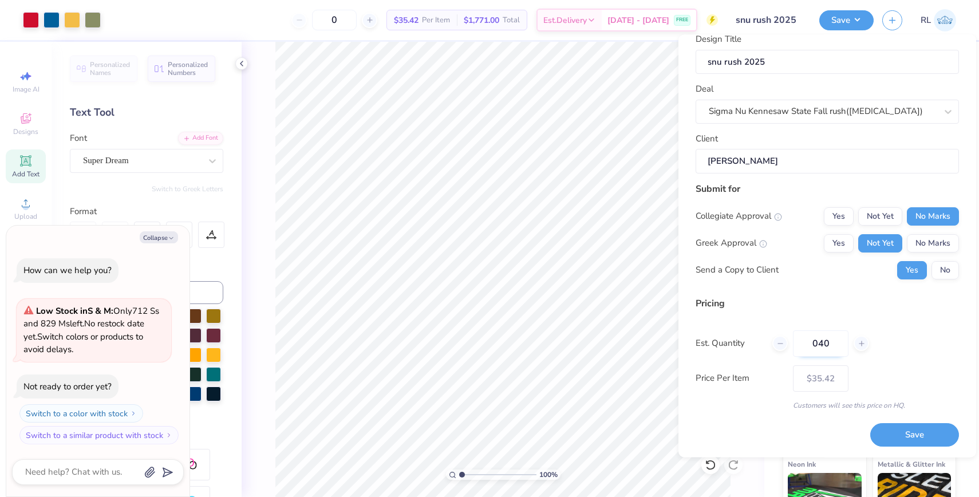
type input "40"
type input "$39.28"
type input "040"
click at [859, 25] on button "Save" at bounding box center [846, 19] width 54 height 20
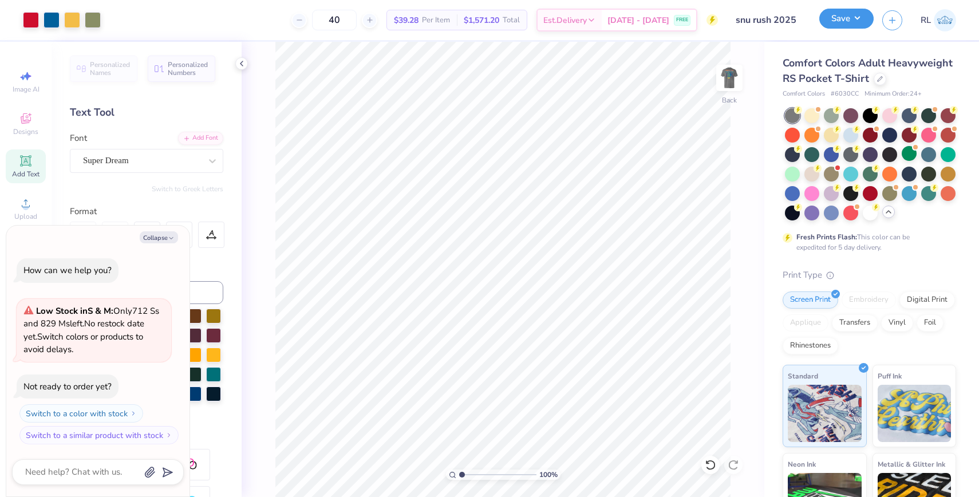
click at [850, 26] on button "Save" at bounding box center [846, 19] width 54 height 20
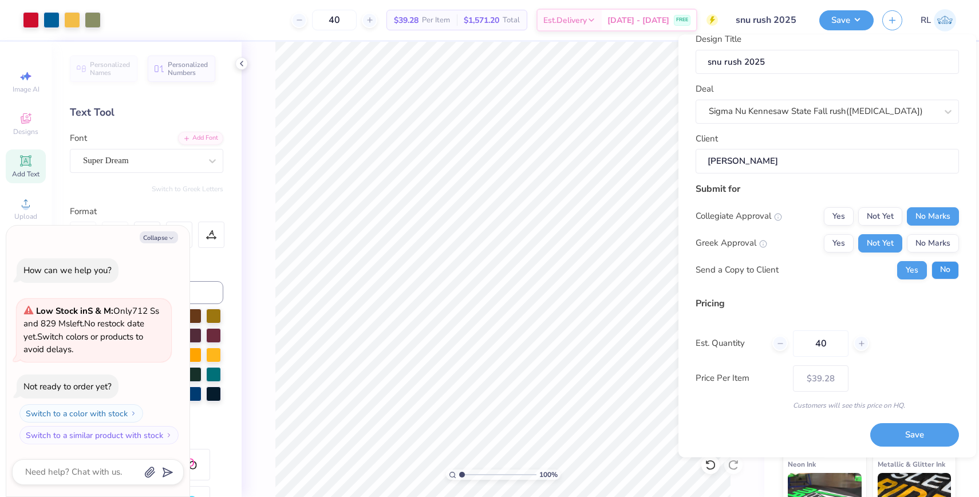
click at [947, 272] on button "No" at bounding box center [944, 269] width 27 height 18
type textarea "x"
click at [928, 432] on button "Save" at bounding box center [914, 434] width 89 height 23
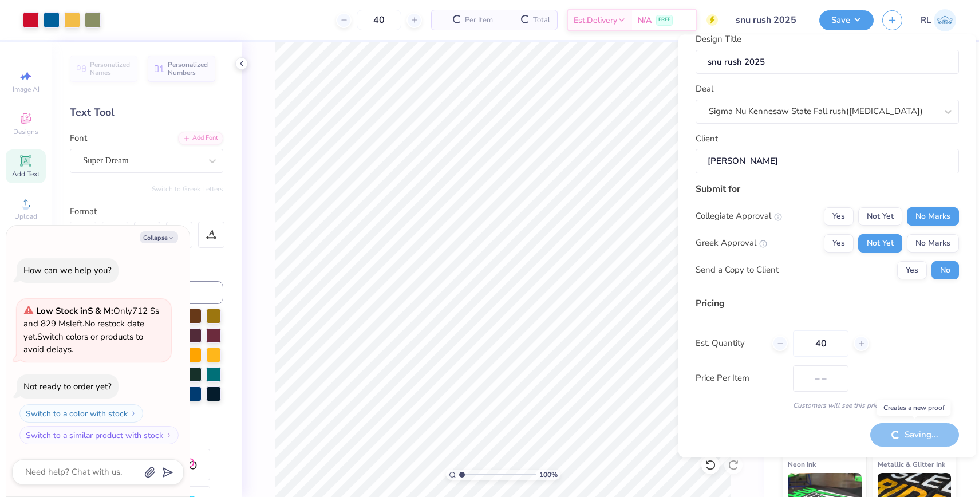
type input "$39.28"
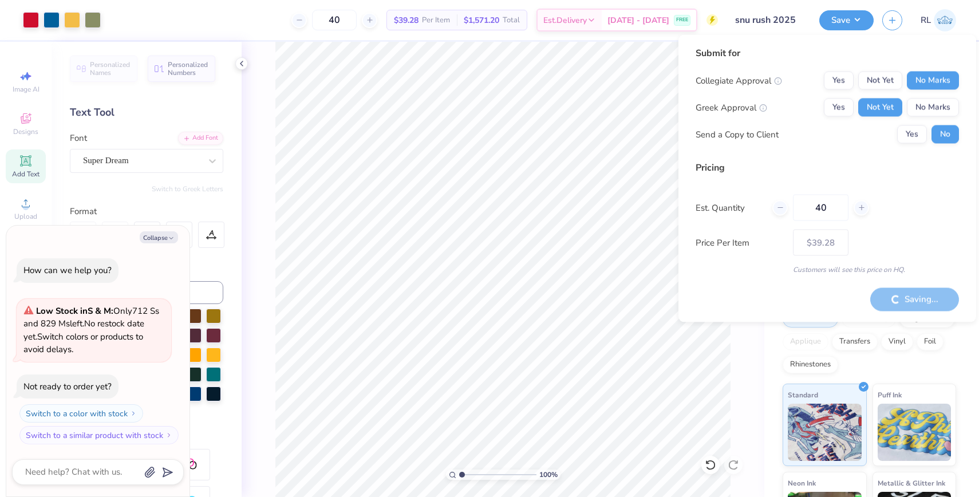
type textarea "x"
type input "$33.12"
type textarea "x"
type input "$39.28"
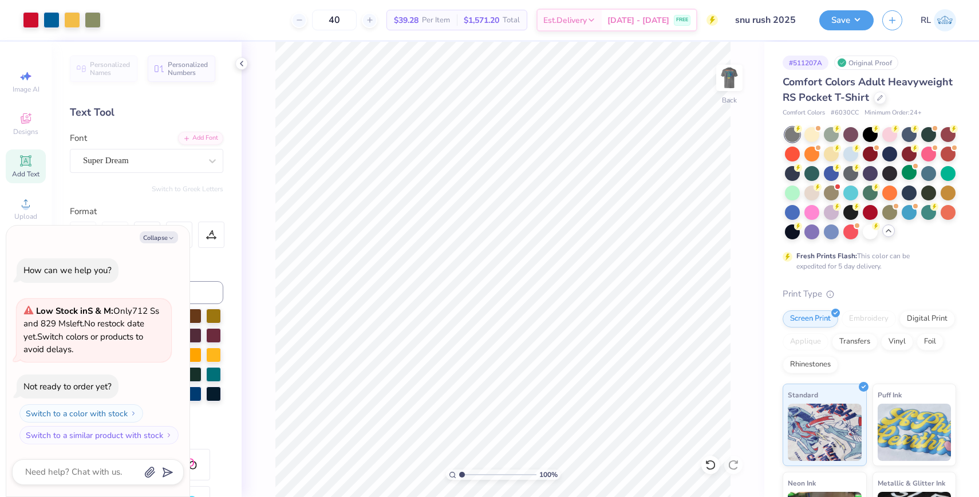
click at [177, 197] on div "Personalized Names Personalized Numbers Text Tool Add Font Font Super Dream Swi…" at bounding box center [147, 269] width 190 height 455
click at [740, 72] on img at bounding box center [729, 78] width 46 height 46
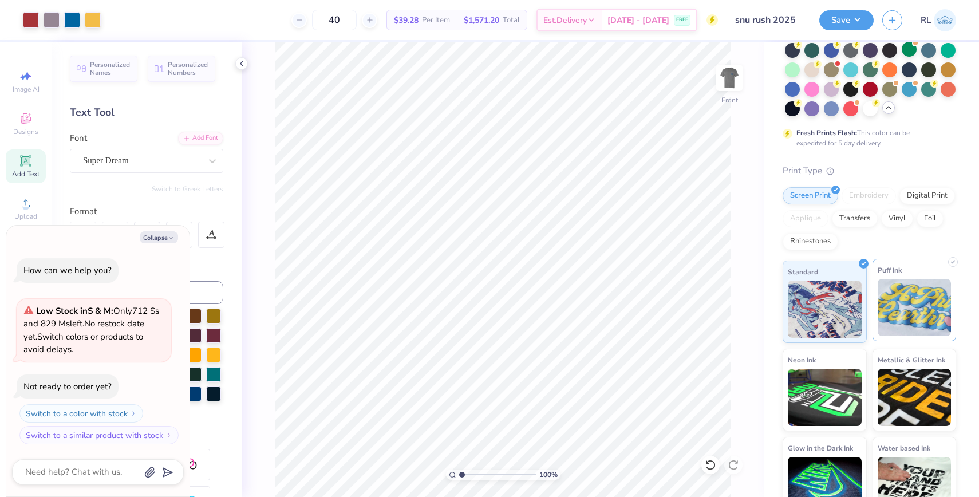
scroll to position [145, 0]
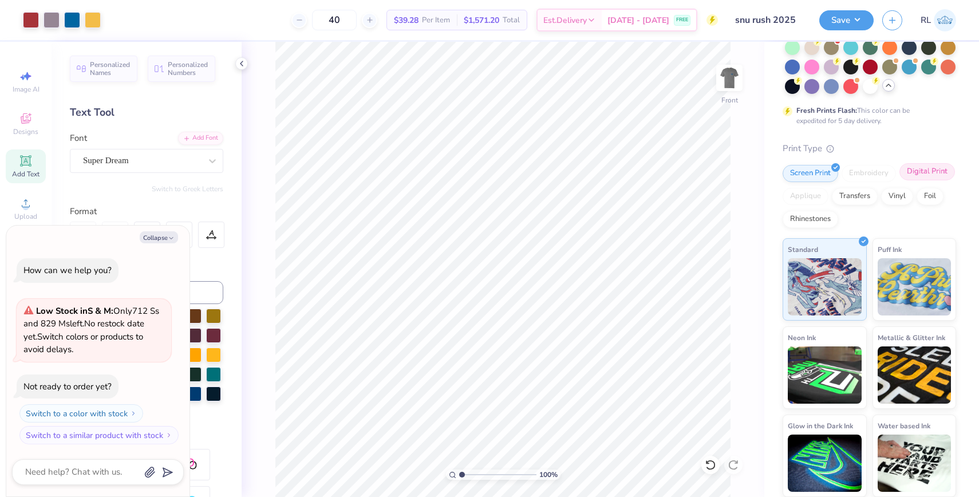
click at [917, 172] on div "Digital Print" at bounding box center [927, 171] width 56 height 17
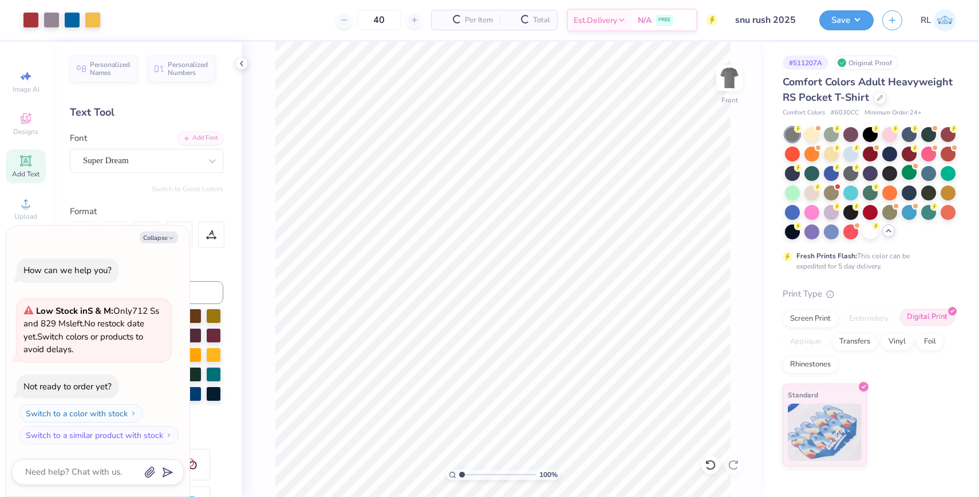
scroll to position [0, 0]
click at [792, 318] on div "Screen Print" at bounding box center [811, 317] width 56 height 17
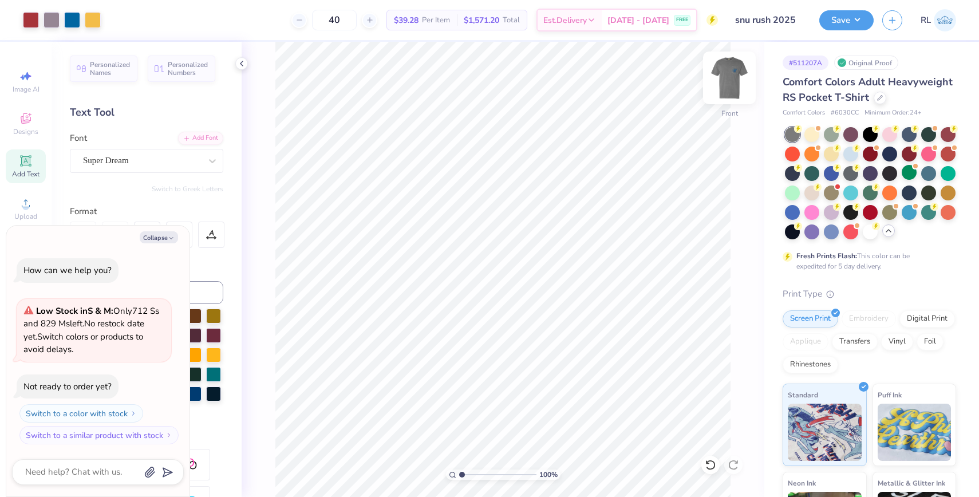
click at [721, 73] on img at bounding box center [729, 78] width 46 height 46
click at [945, 319] on div "Digital Print" at bounding box center [927, 317] width 56 height 17
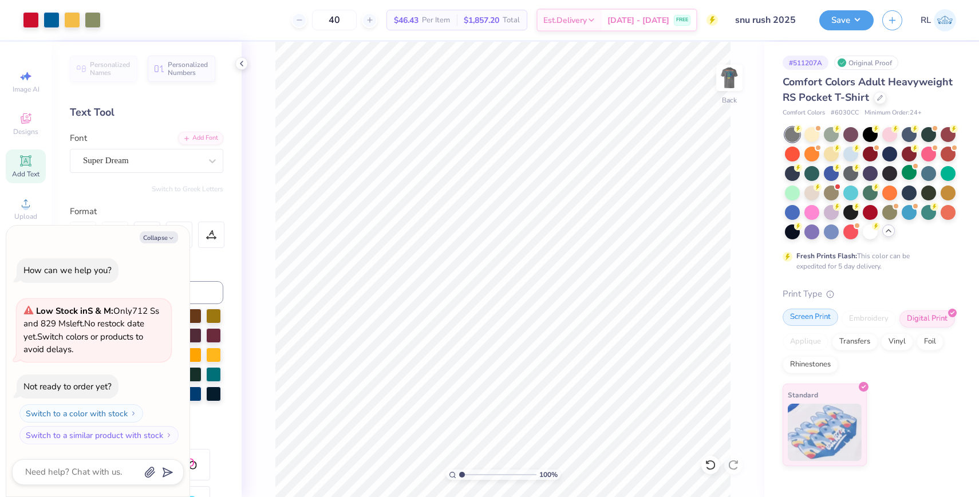
click at [805, 318] on div "Screen Print" at bounding box center [811, 317] width 56 height 17
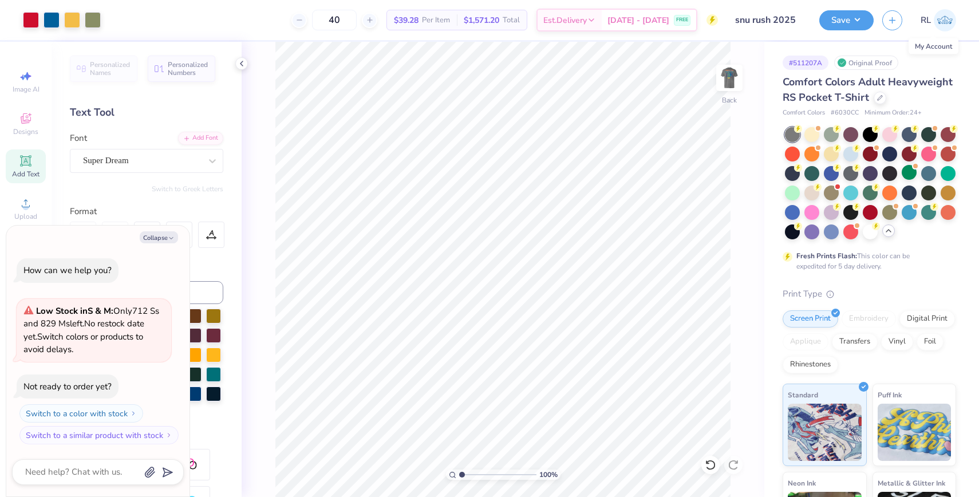
click at [950, 22] on img at bounding box center [945, 20] width 22 height 22
type textarea "x"
